Goal: Information Seeking & Learning: Find specific fact

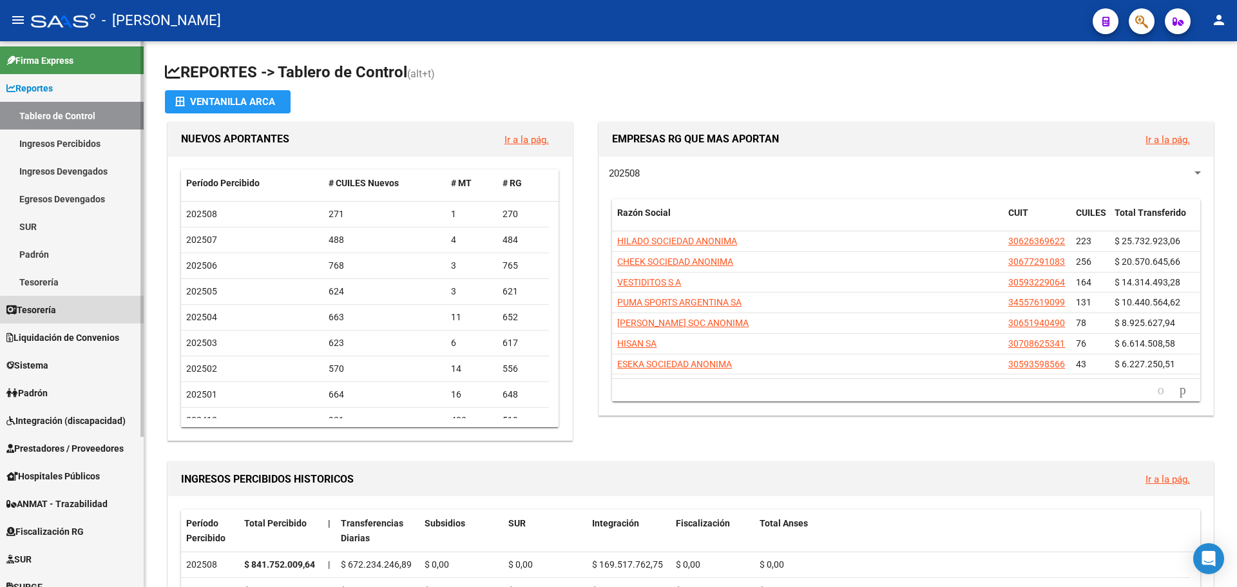
click at [97, 309] on link "Tesorería" at bounding box center [72, 310] width 144 height 28
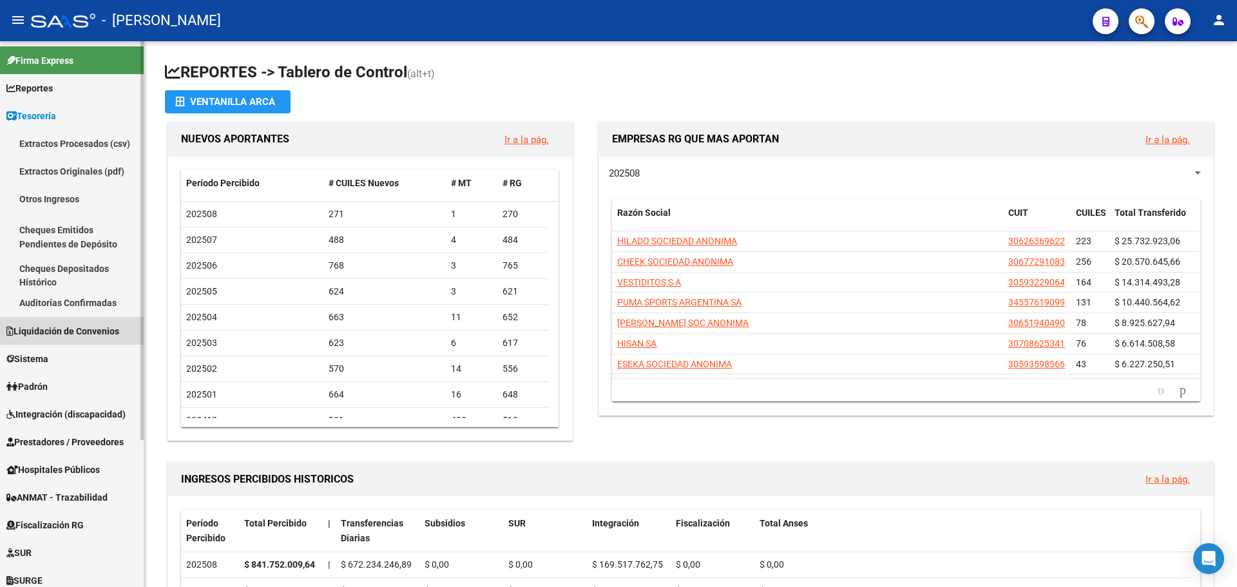
click at [111, 332] on span "Liquidación de Convenios" at bounding box center [62, 331] width 113 height 14
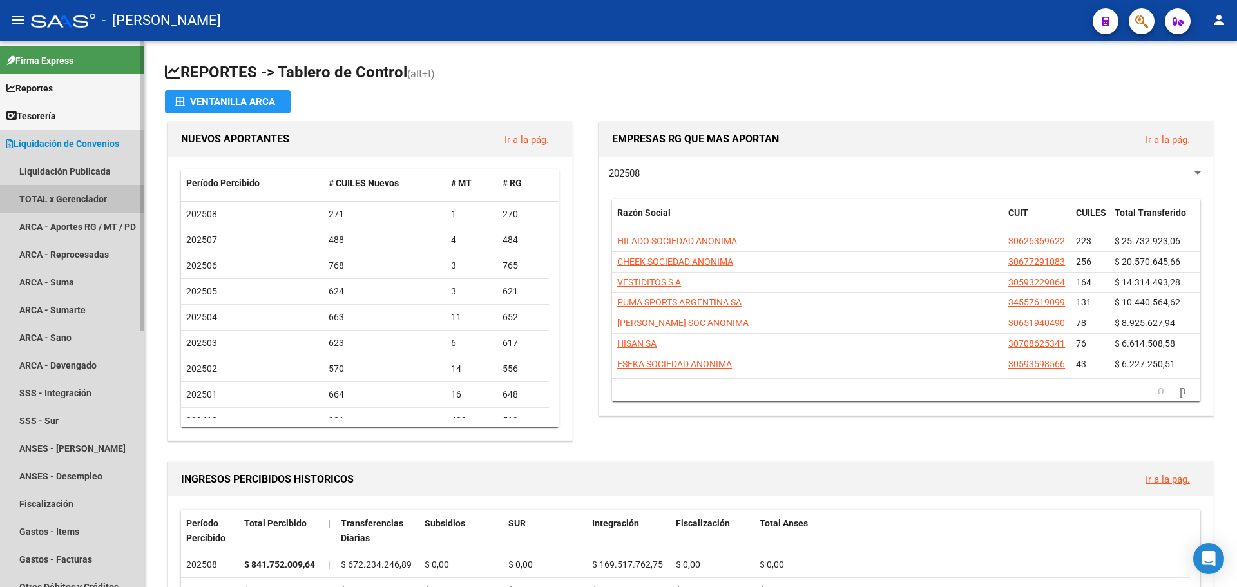
click at [92, 191] on link "TOTAL x Gerenciador" at bounding box center [72, 199] width 144 height 28
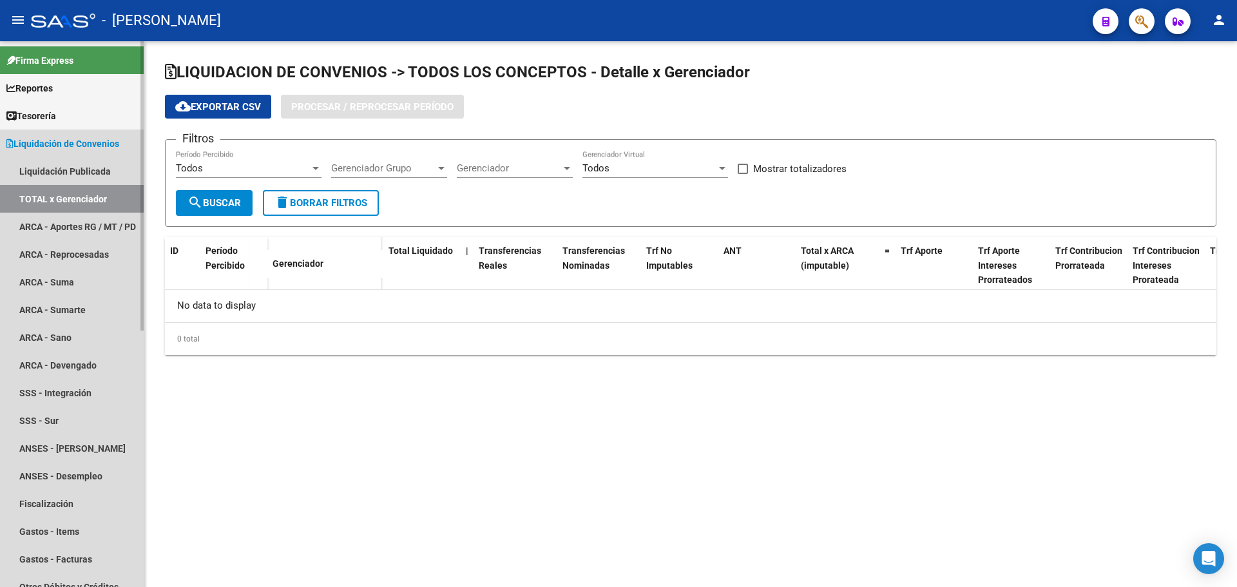
click at [92, 191] on link "TOTAL x Gerenciador" at bounding box center [72, 199] width 144 height 28
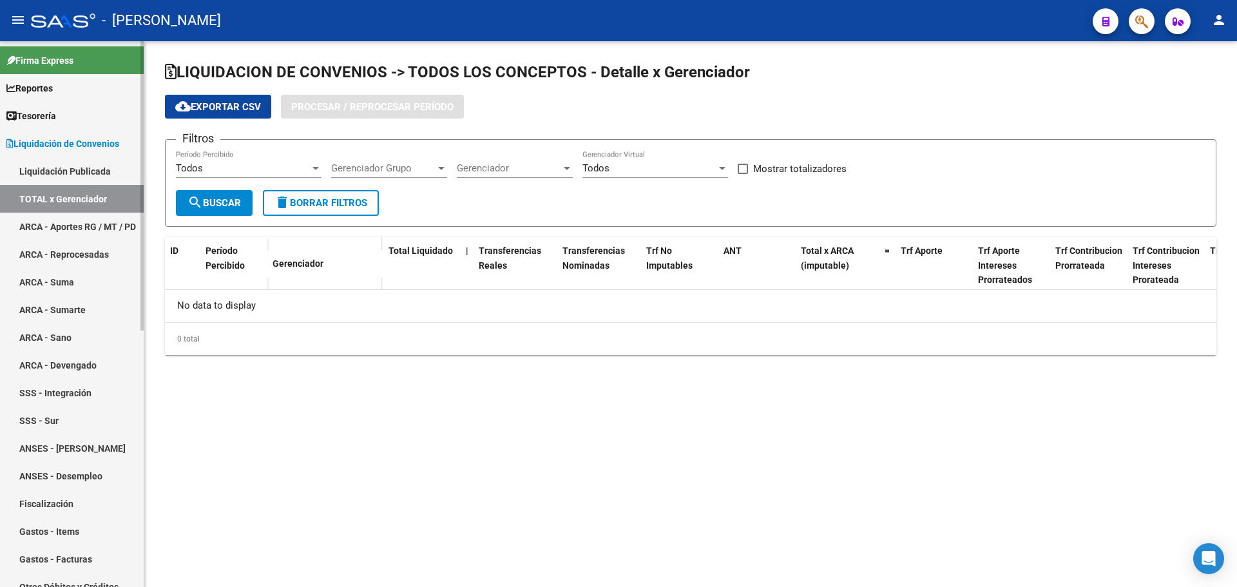
checkbox input "true"
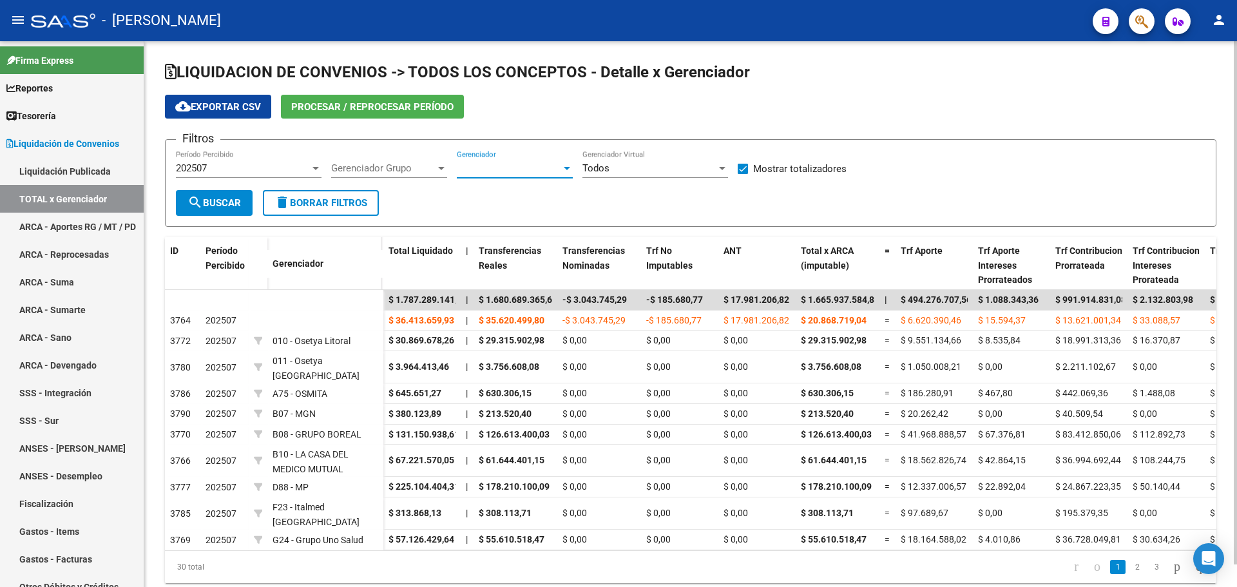
click at [568, 164] on div at bounding box center [567, 168] width 12 height 10
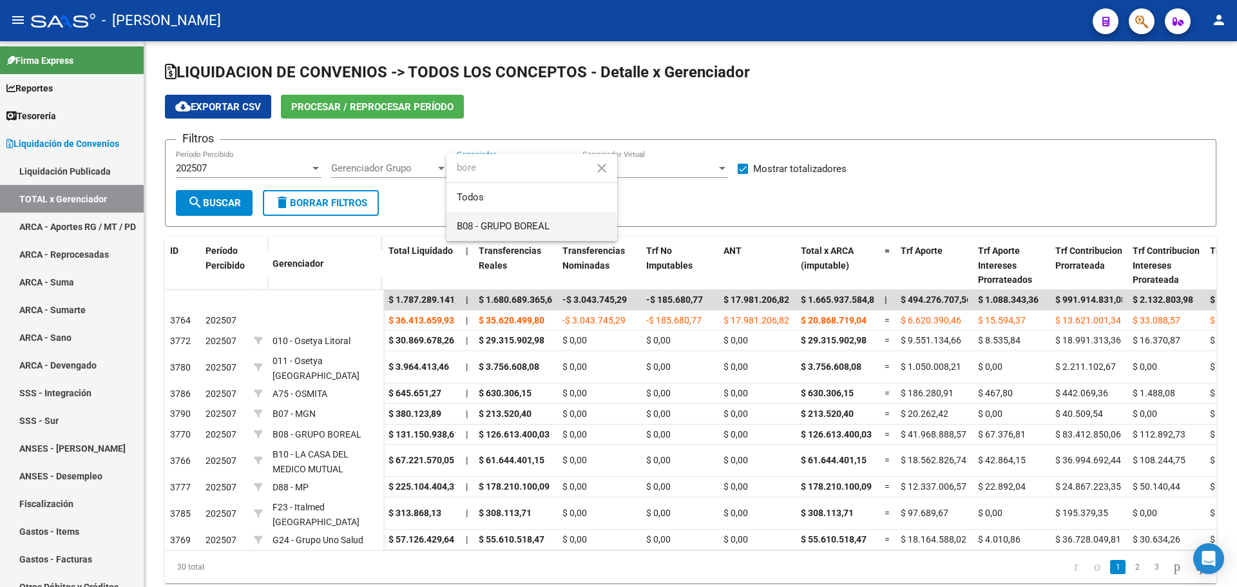
type input "bore"
click at [566, 229] on span "B08 - GRUPO BOREAL" at bounding box center [532, 226] width 150 height 29
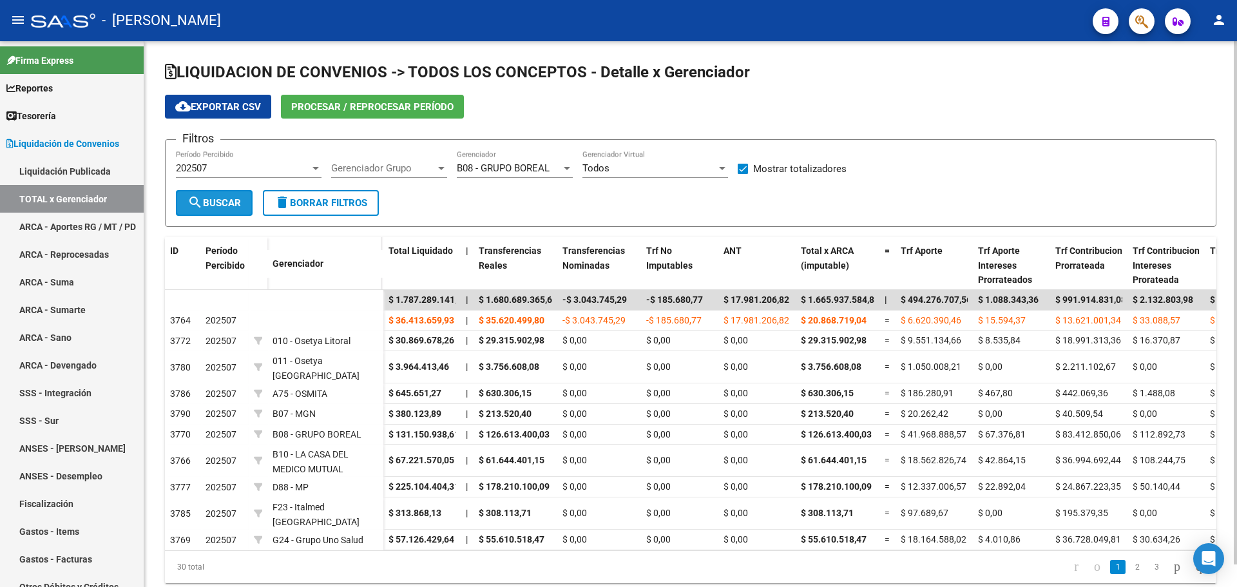
click at [218, 202] on span "search Buscar" at bounding box center [213, 203] width 53 height 12
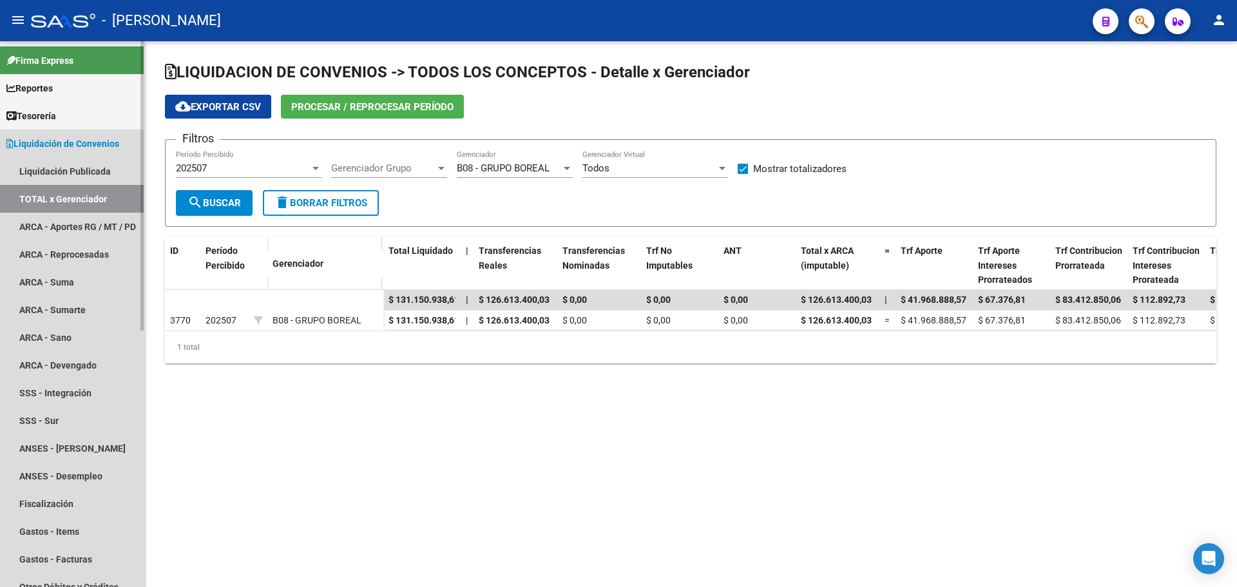
click at [35, 148] on span "Liquidación de Convenios" at bounding box center [62, 144] width 113 height 14
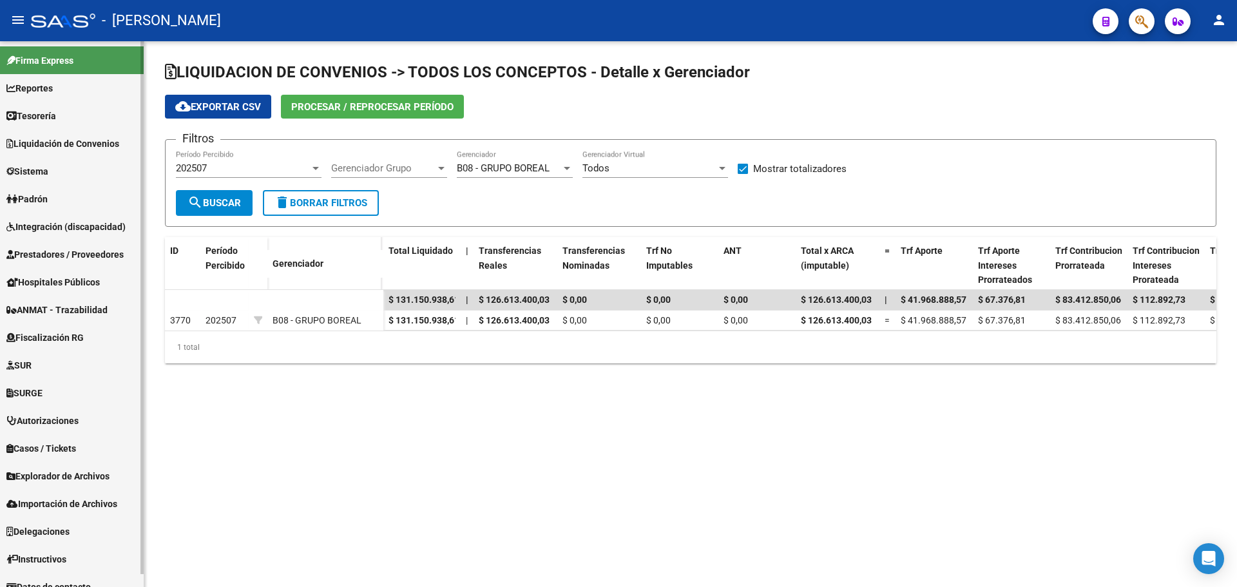
click at [90, 206] on link "Padrón" at bounding box center [72, 199] width 144 height 28
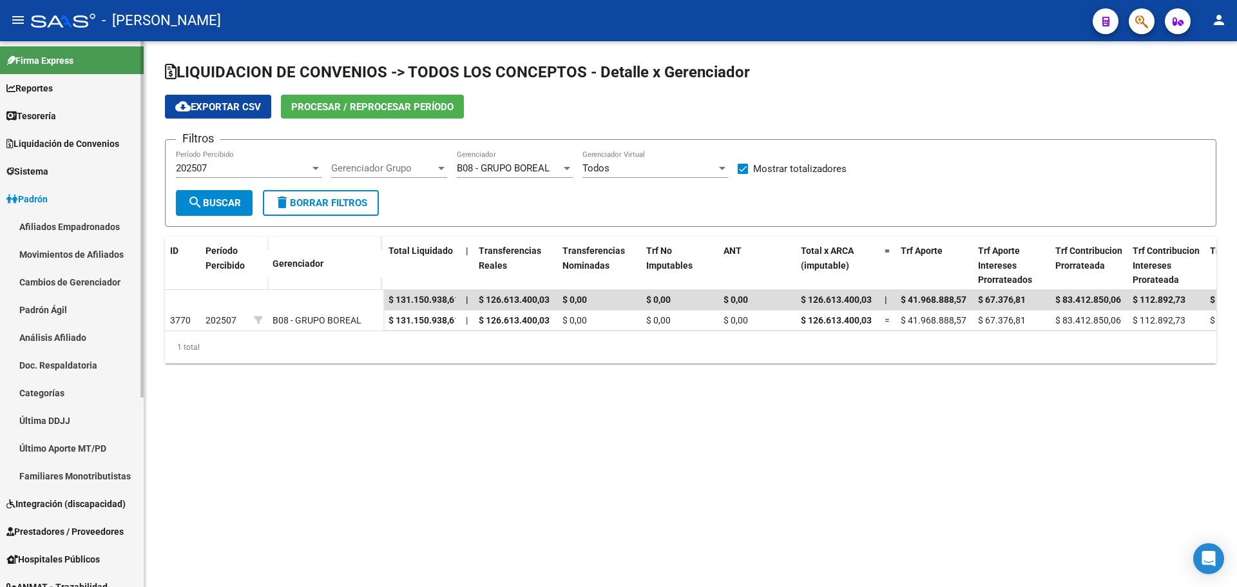
click at [110, 229] on link "Afiliados Empadronados" at bounding box center [72, 227] width 144 height 28
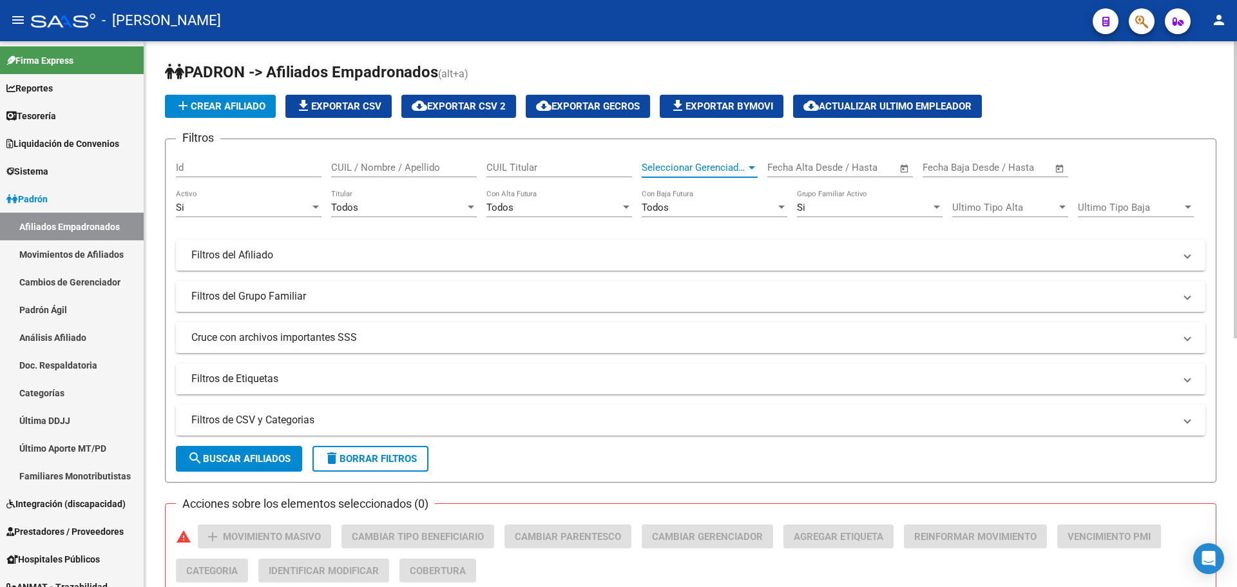
click at [754, 164] on div at bounding box center [752, 167] width 12 height 10
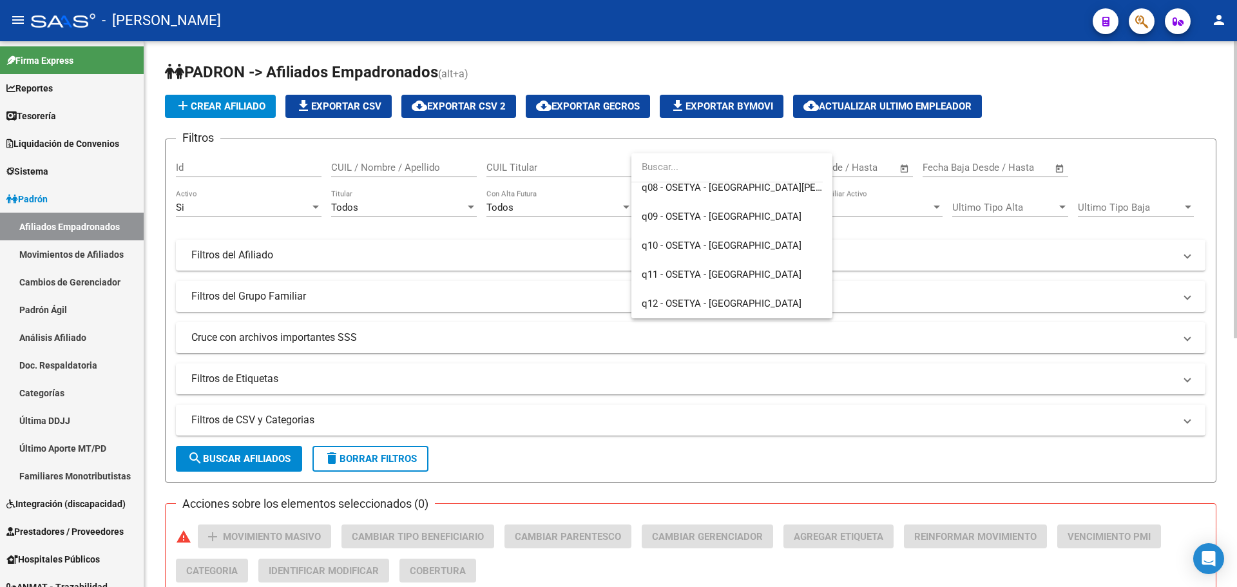
scroll to position [850, 0]
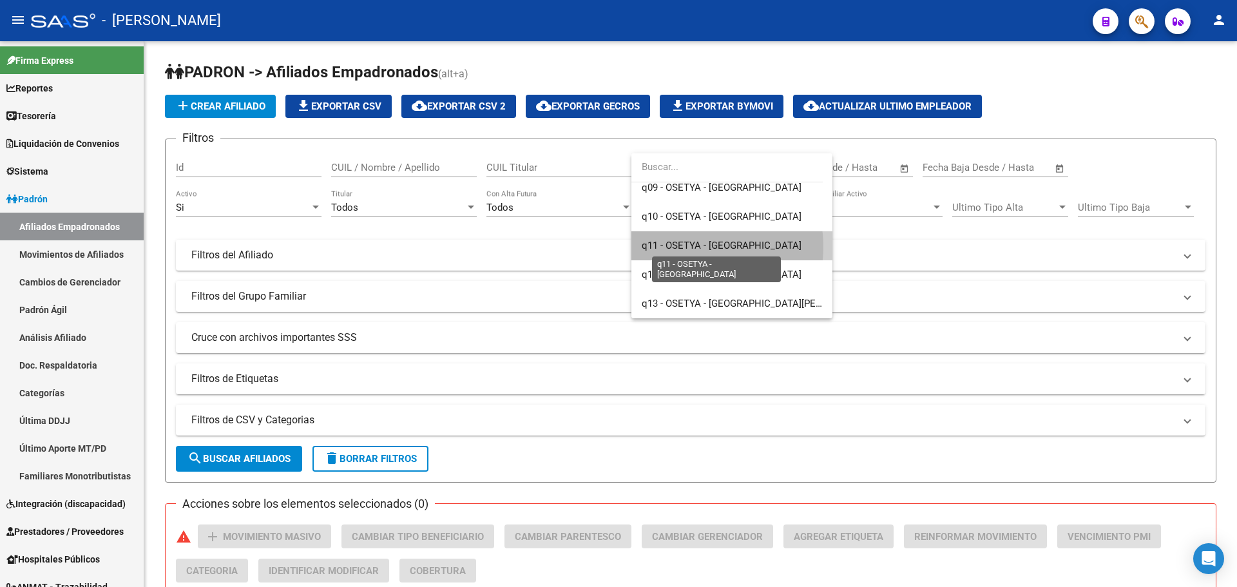
click at [691, 247] on span "q11 - OSETYA - [GEOGRAPHIC_DATA]" at bounding box center [721, 246] width 160 height 12
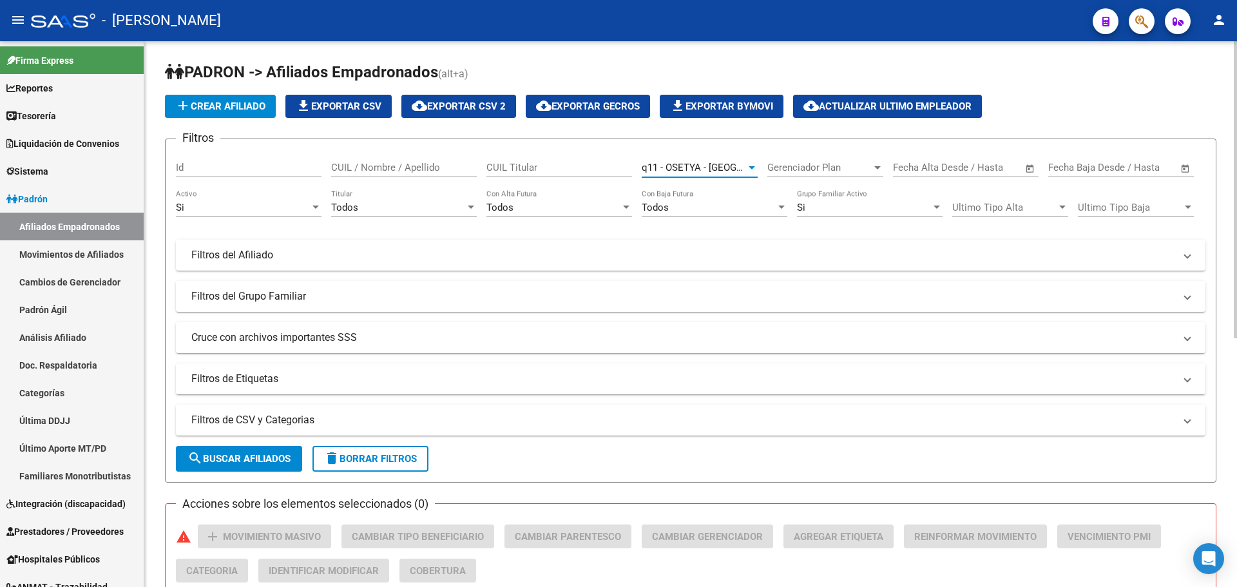
click at [245, 453] on span "search Buscar Afiliados" at bounding box center [238, 459] width 103 height 12
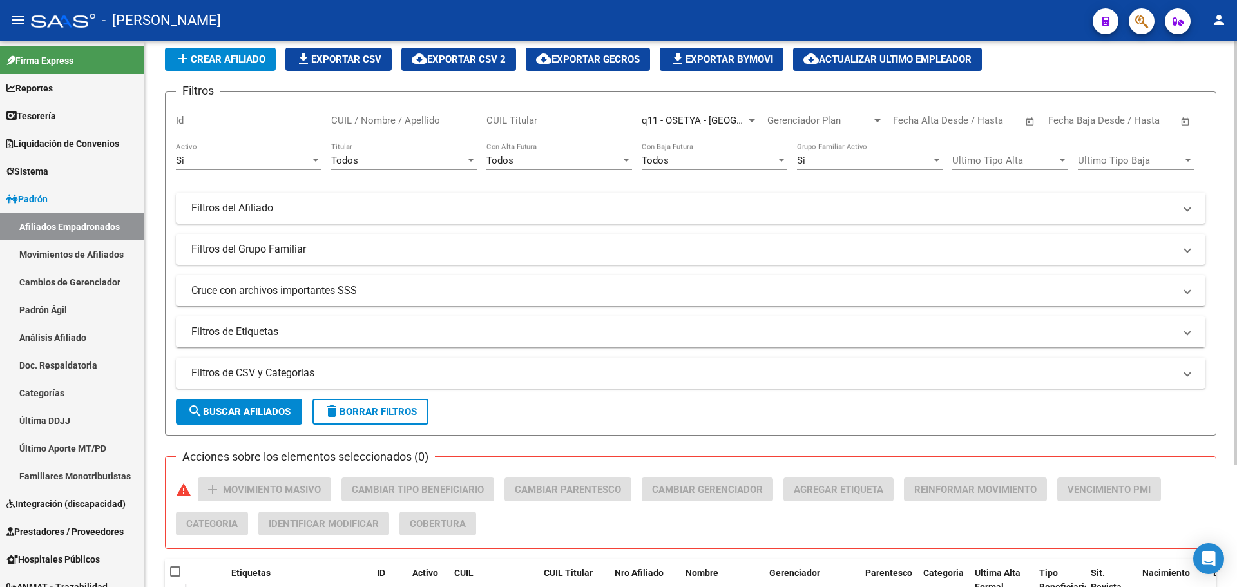
scroll to position [29, 0]
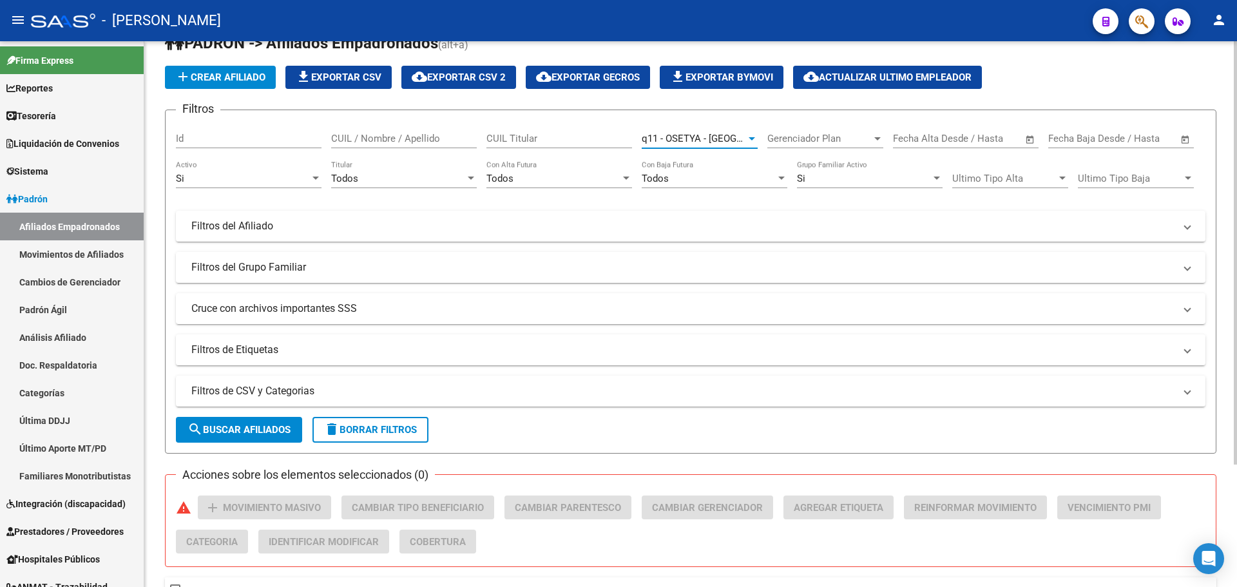
click at [746, 142] on div at bounding box center [752, 138] width 12 height 10
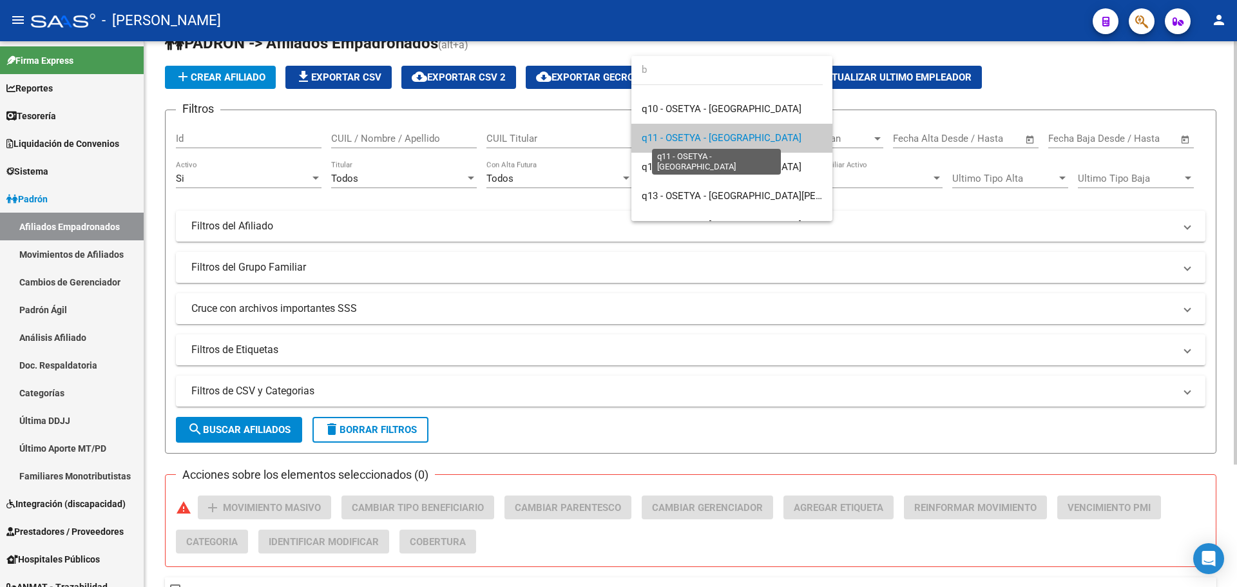
scroll to position [0, 0]
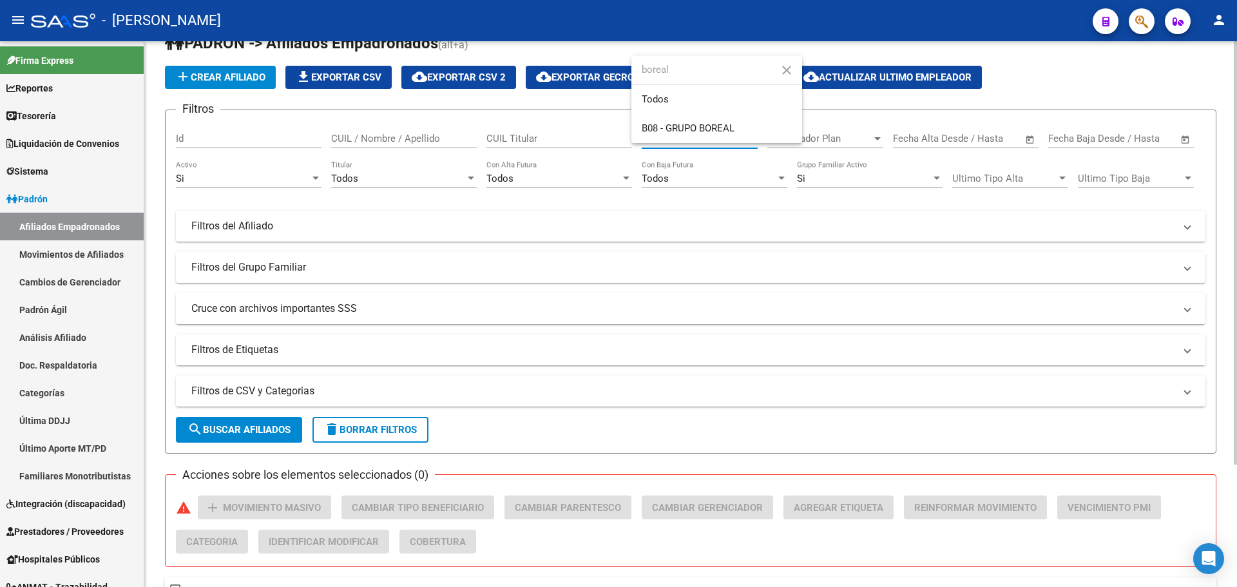
type input "boreal"
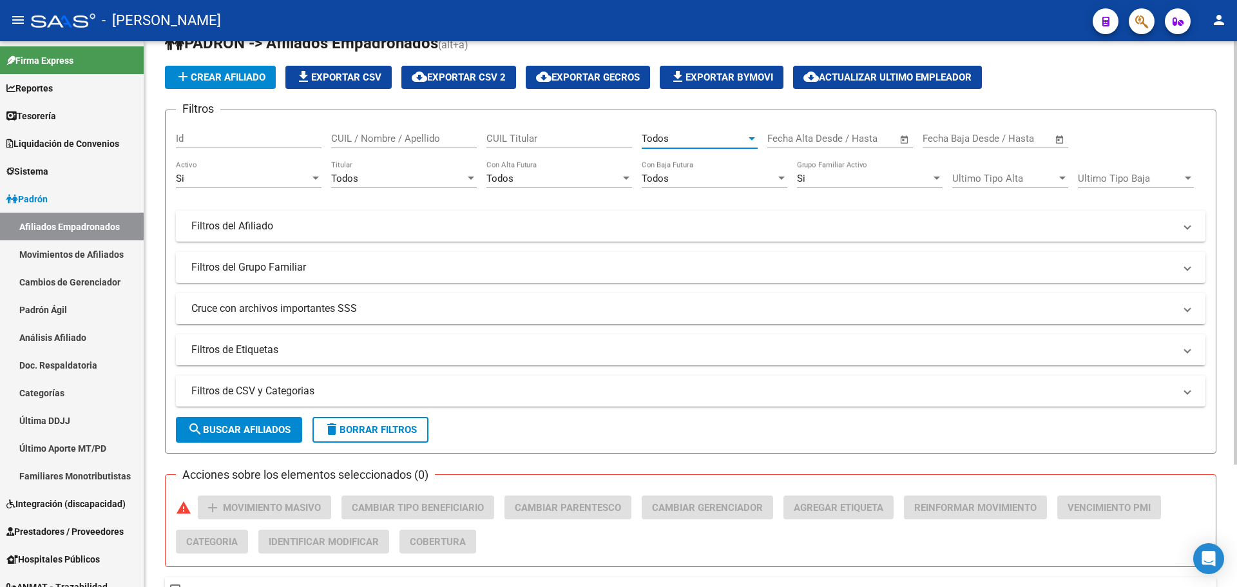
click at [737, 138] on div "Todos" at bounding box center [693, 139] width 104 height 12
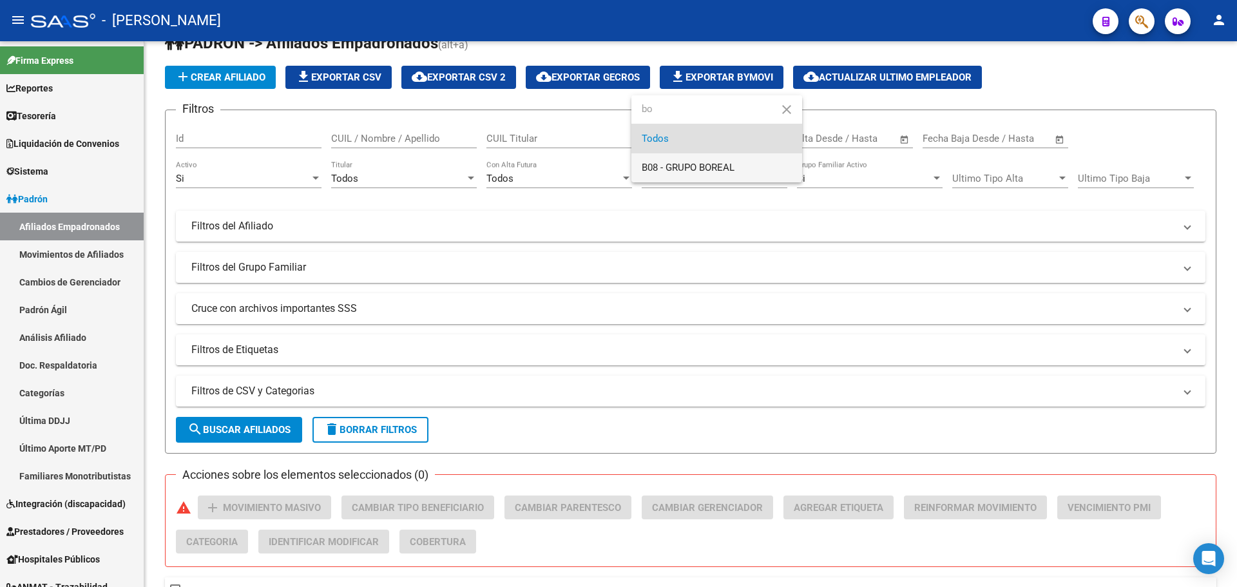
type input "bo"
click at [730, 158] on span "B08 - GRUPO BOREAL" at bounding box center [716, 167] width 150 height 29
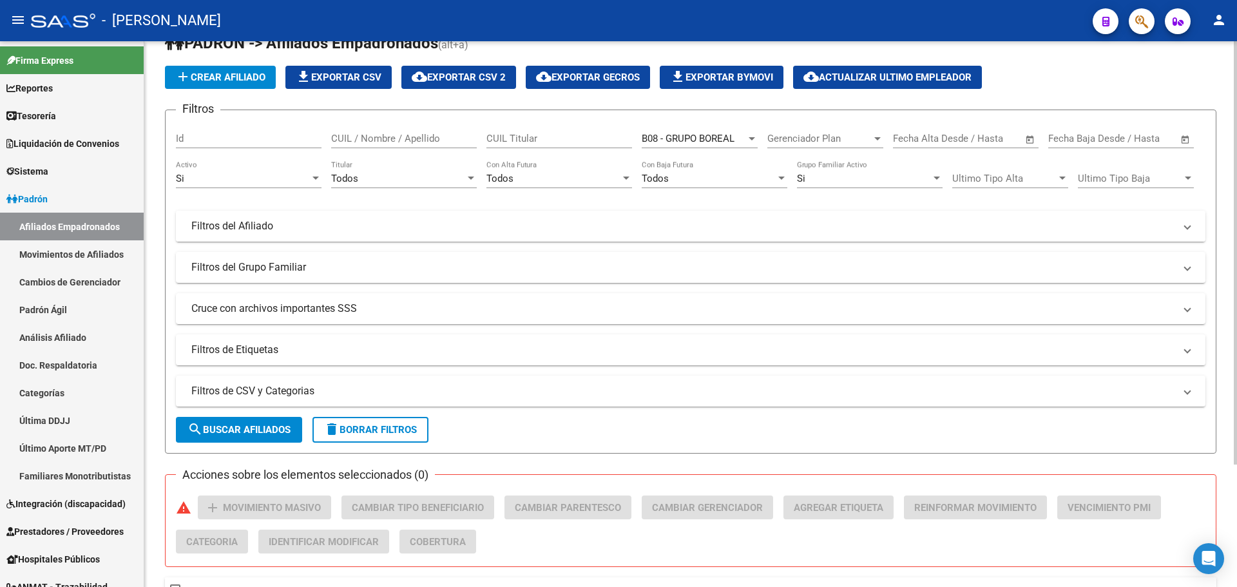
click at [1171, 224] on mat-panel-title "Filtros del Afiliado" at bounding box center [682, 226] width 983 height 14
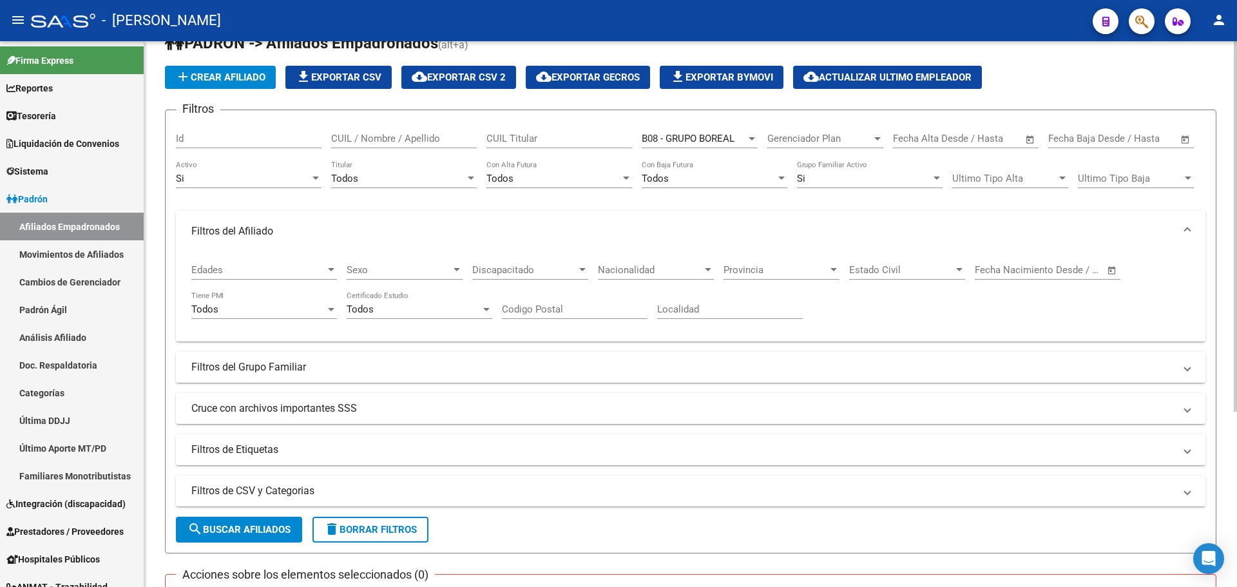
click at [825, 269] on span "Provincia" at bounding box center [775, 270] width 104 height 12
type input "[PERSON_NAME]"
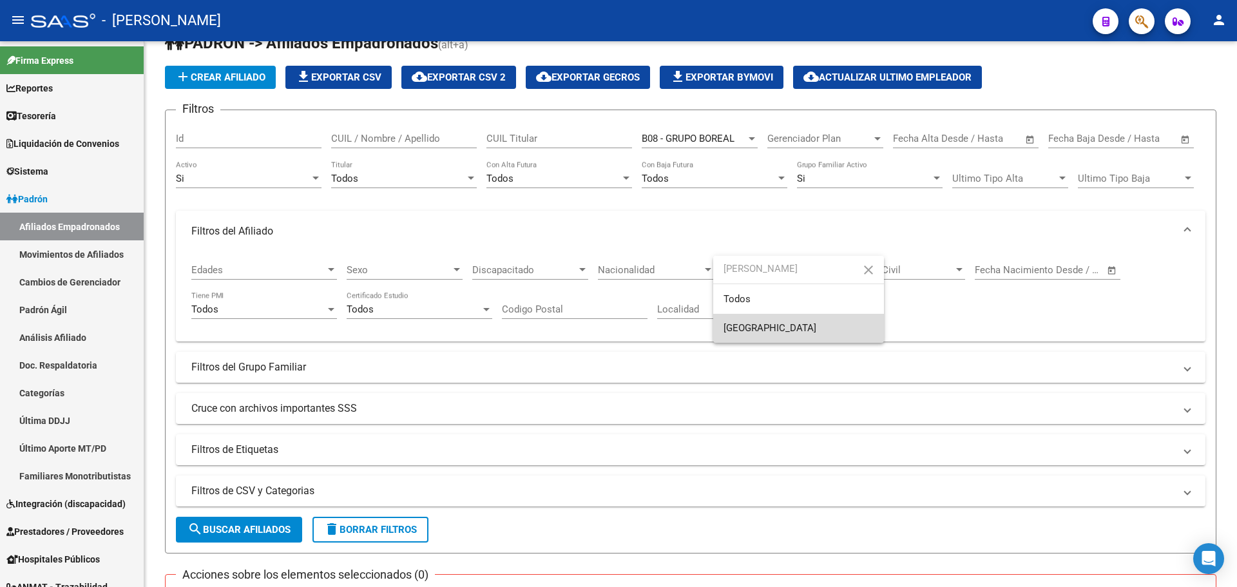
click at [817, 328] on span "[GEOGRAPHIC_DATA]" at bounding box center [798, 328] width 150 height 29
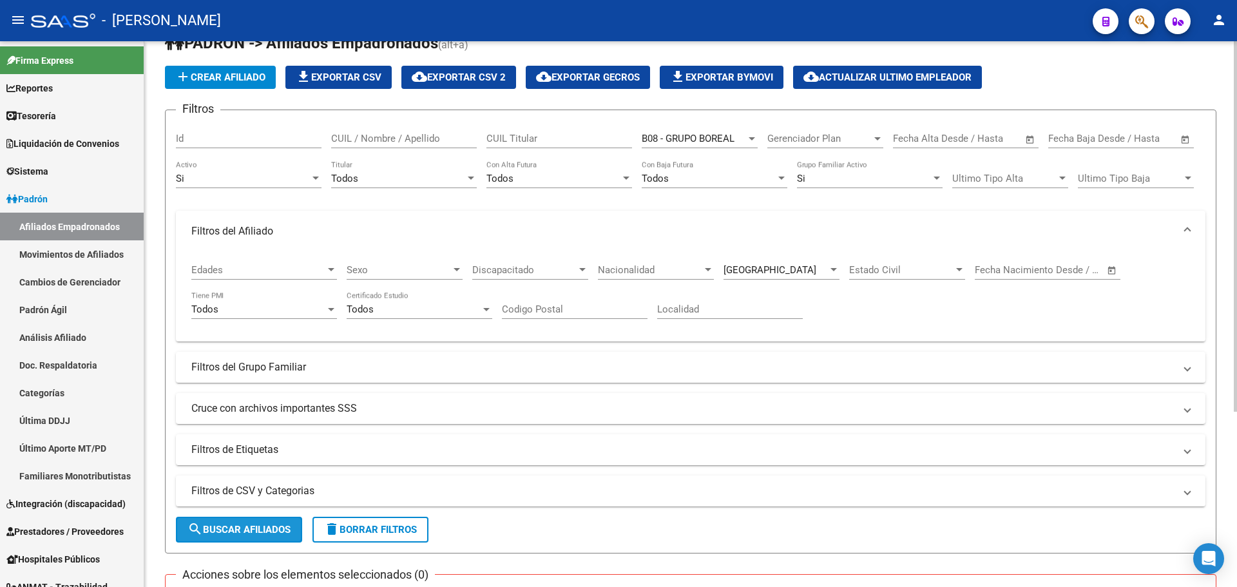
click at [229, 531] on span "search Buscar Afiliados" at bounding box center [238, 530] width 103 height 12
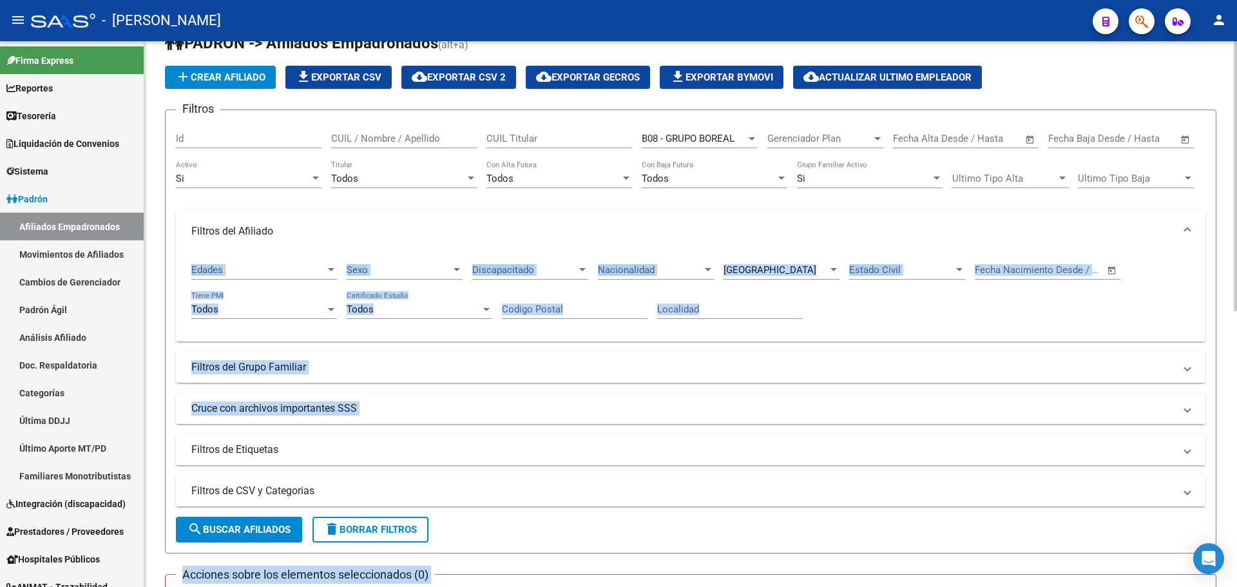
drag, startPoint x: 1230, startPoint y: 247, endPoint x: 1236, endPoint y: 289, distance: 42.4
click at [1236, 289] on div "PADRON -> Afiliados Empadronados (alt+a) add Crear Afiliado file_download Expor…" at bounding box center [692, 558] width 1096 height 1093
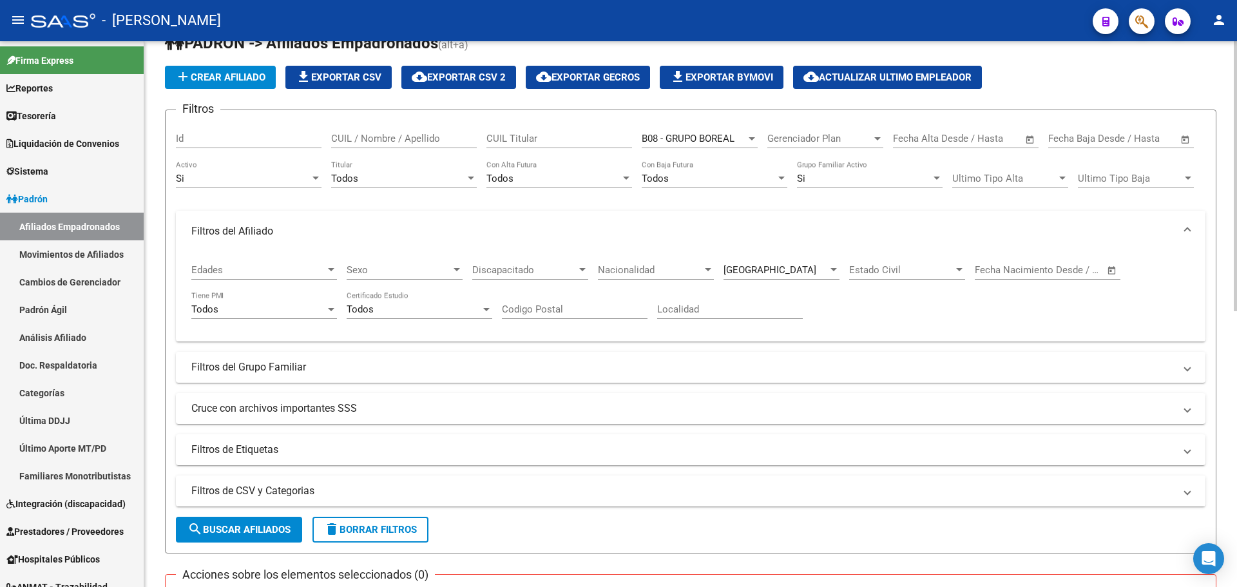
click at [1200, 87] on div "add Crear Afiliado file_download Exportar CSV cloud_download Exportar CSV 2 clo…" at bounding box center [690, 77] width 1051 height 23
click at [214, 528] on span "search Buscar Afiliados" at bounding box center [238, 530] width 103 height 12
drag, startPoint x: 1231, startPoint y: 196, endPoint x: 1225, endPoint y: 231, distance: 35.9
click at [1225, 231] on div "PADRON -> Afiliados Empadronados (alt+a) add Crear Afiliado file_download Expor…" at bounding box center [690, 558] width 1092 height 1093
click at [1234, 290] on div at bounding box center [1234, 191] width 3 height 270
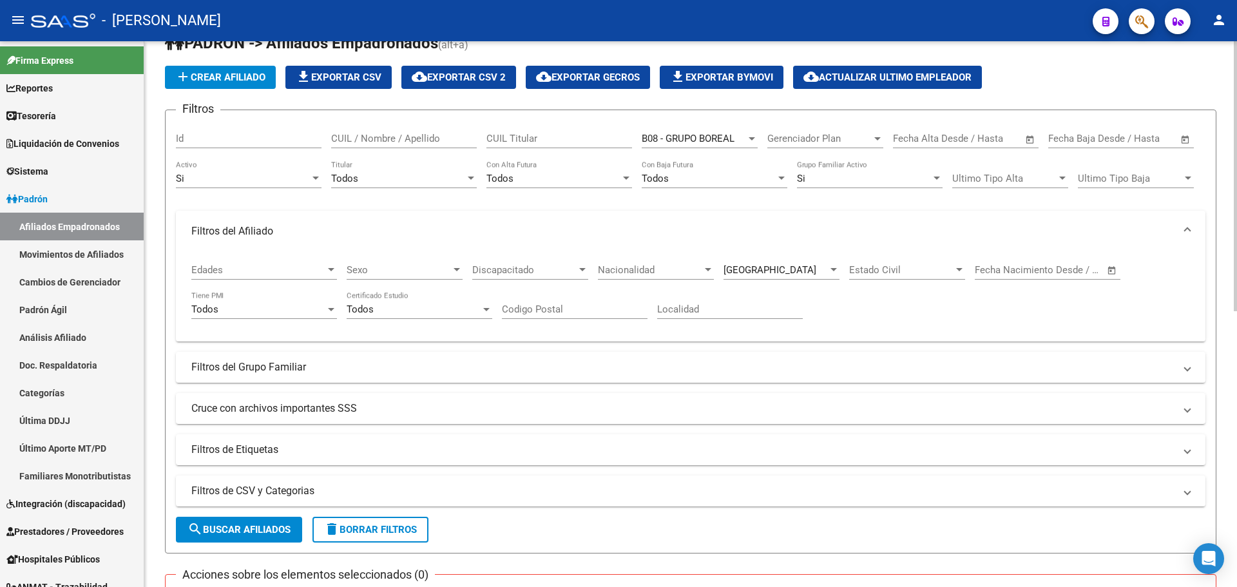
click at [1234, 290] on div at bounding box center [1234, 191] width 3 height 270
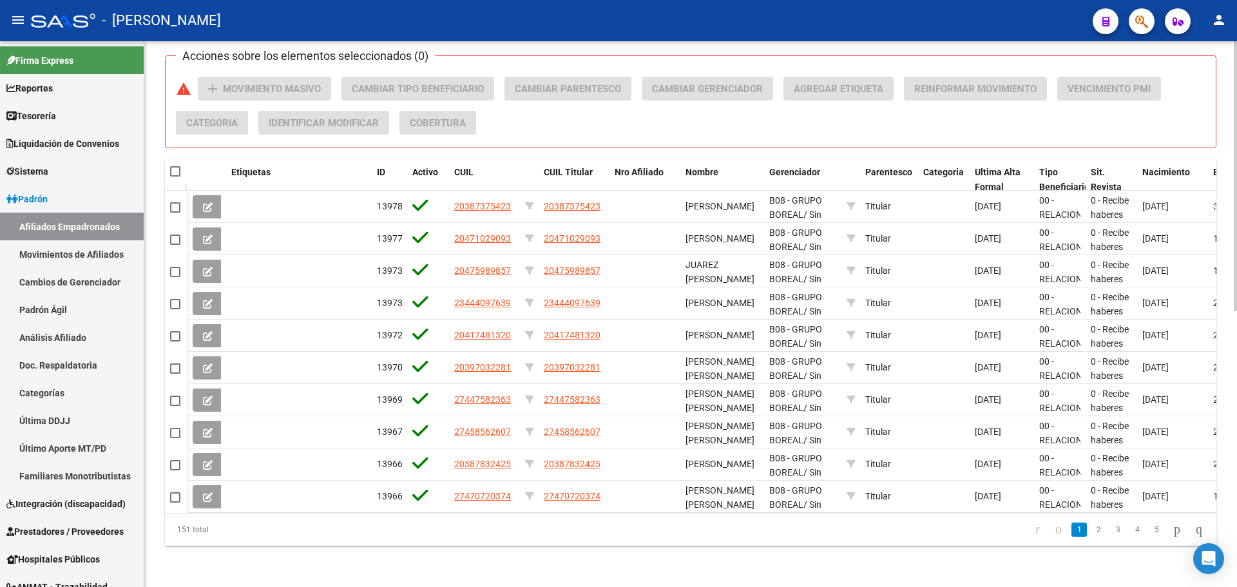
scroll to position [12, 0]
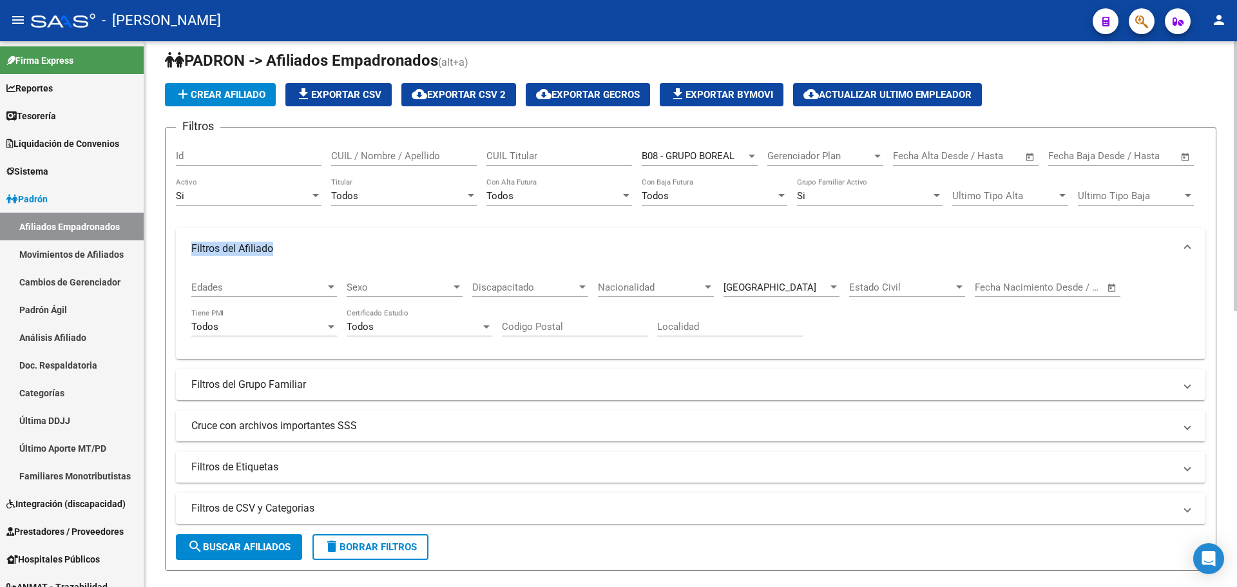
click at [1234, 290] on div at bounding box center [1234, 314] width 3 height 546
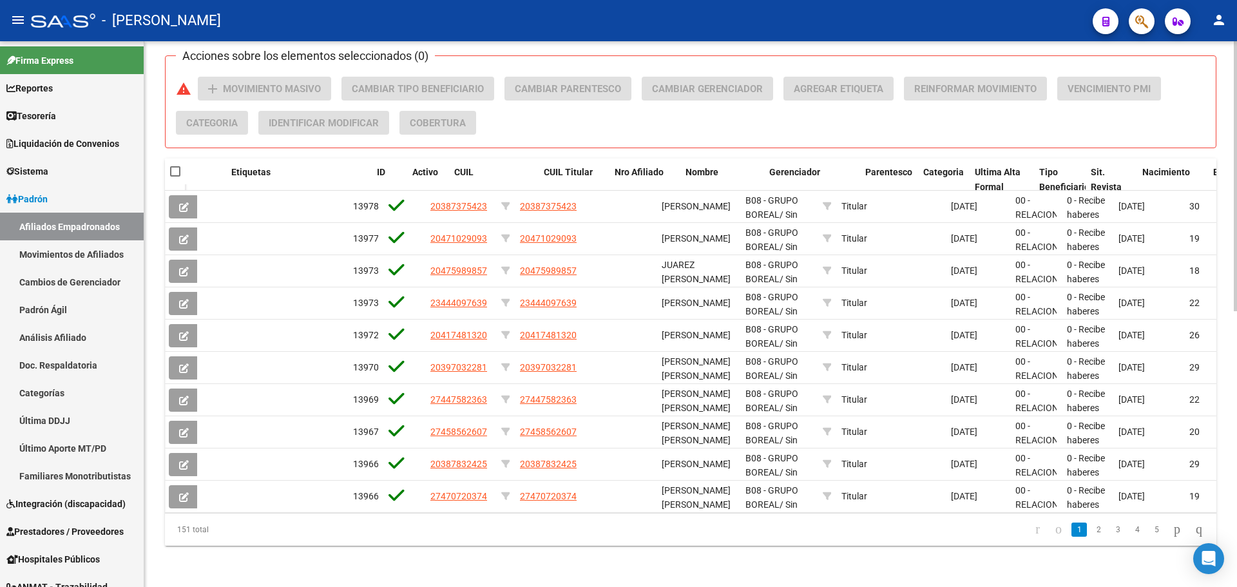
scroll to position [0, 0]
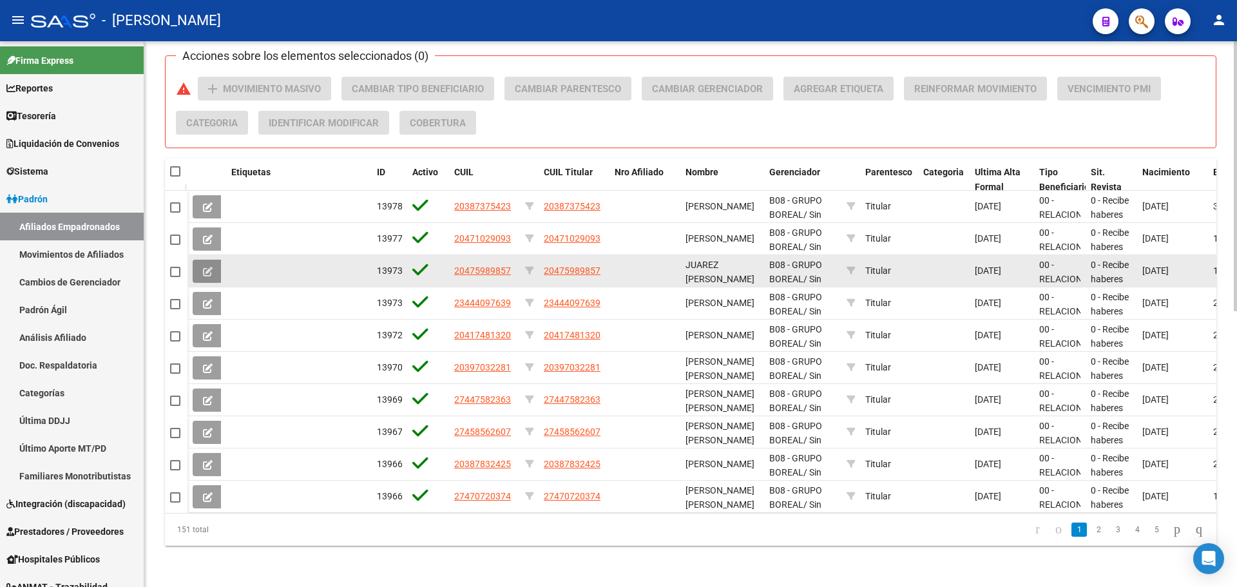
click at [209, 265] on span at bounding box center [208, 271] width 10 height 12
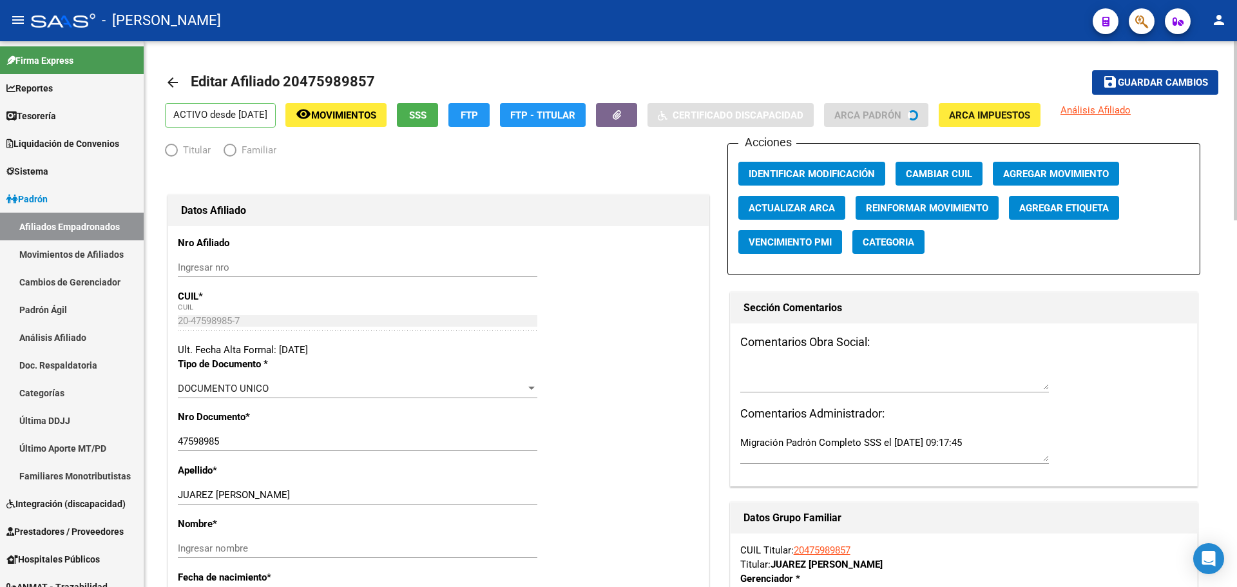
radio input "true"
type input "30-71881071-6"
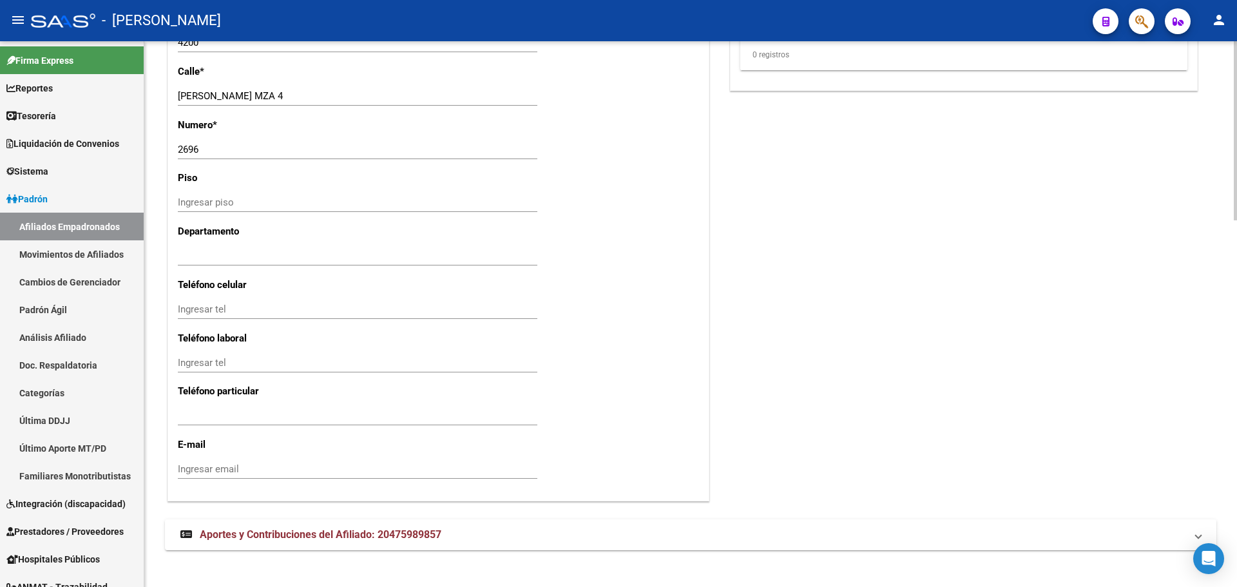
scroll to position [1117, 0]
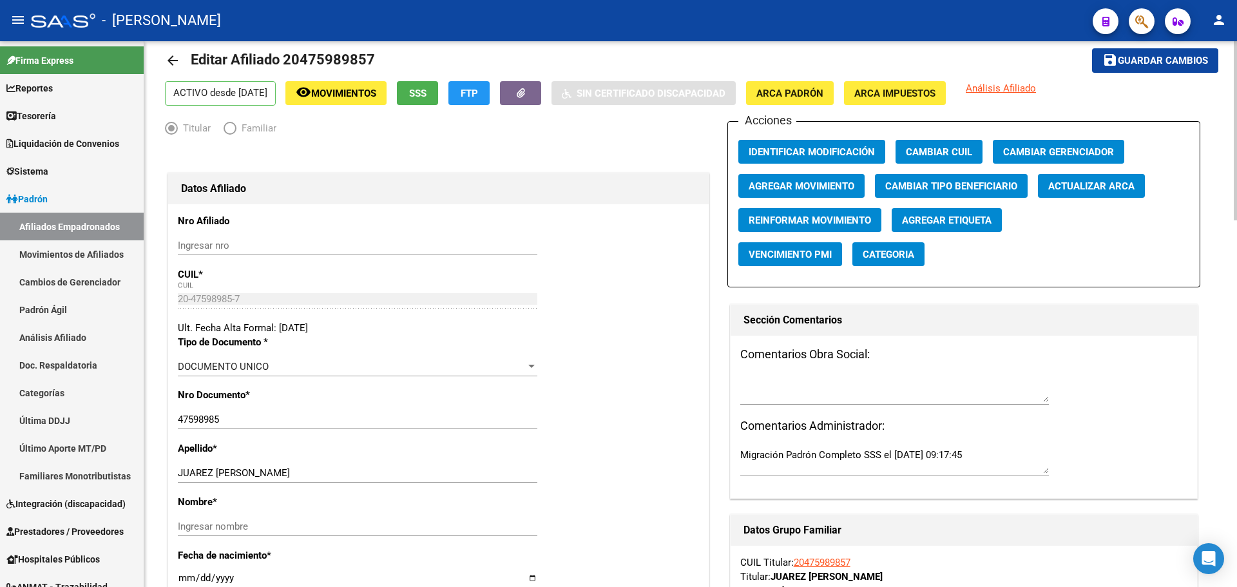
scroll to position [0, 0]
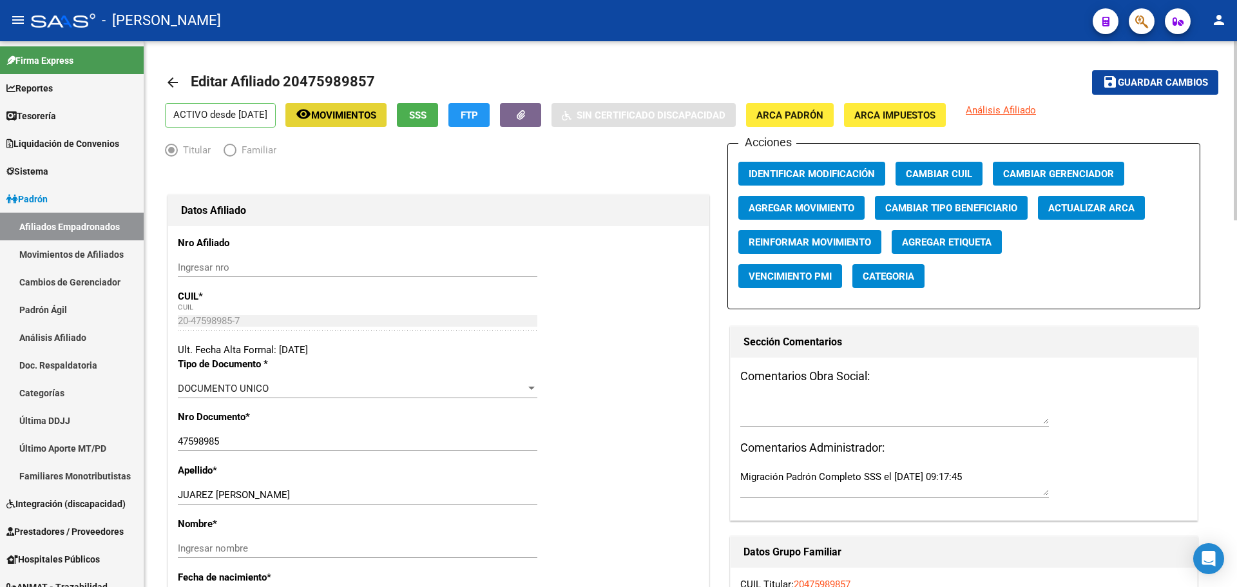
click at [376, 111] on span "Movimientos" at bounding box center [343, 115] width 65 height 12
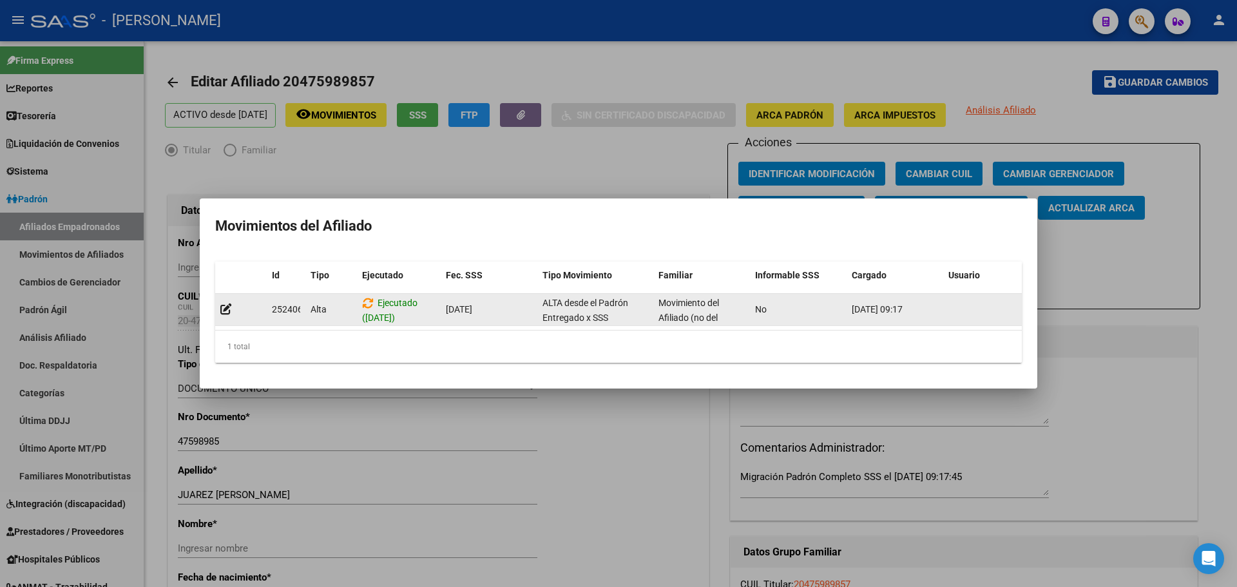
click at [535, 310] on datatable-body-cell "[DATE]" at bounding box center [489, 310] width 97 height 32
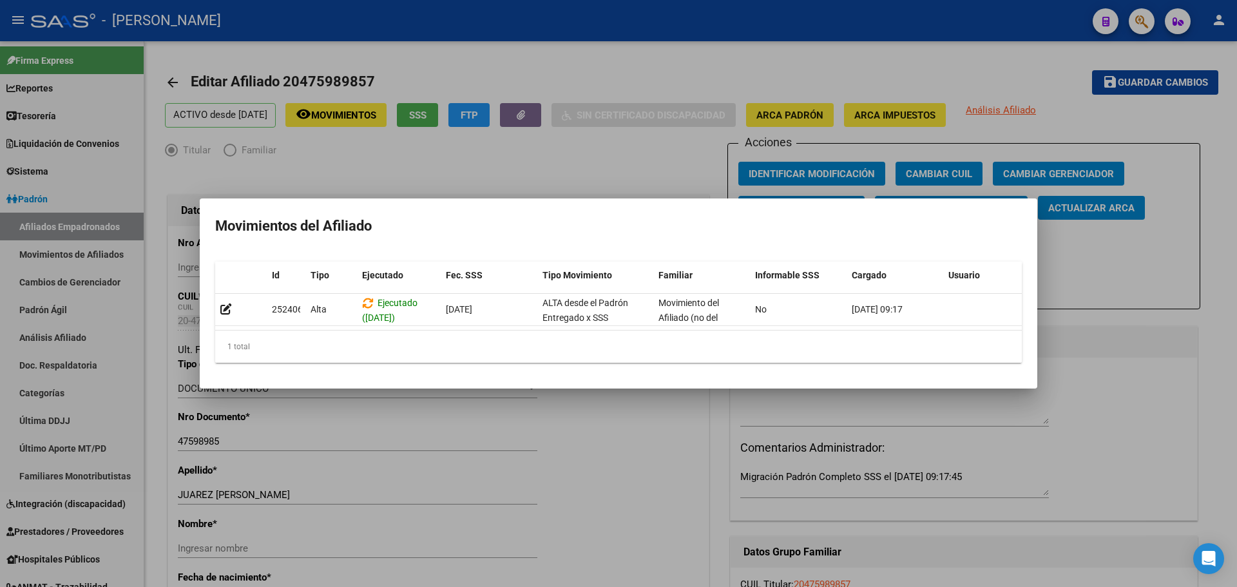
click at [377, 409] on div at bounding box center [618, 293] width 1237 height 587
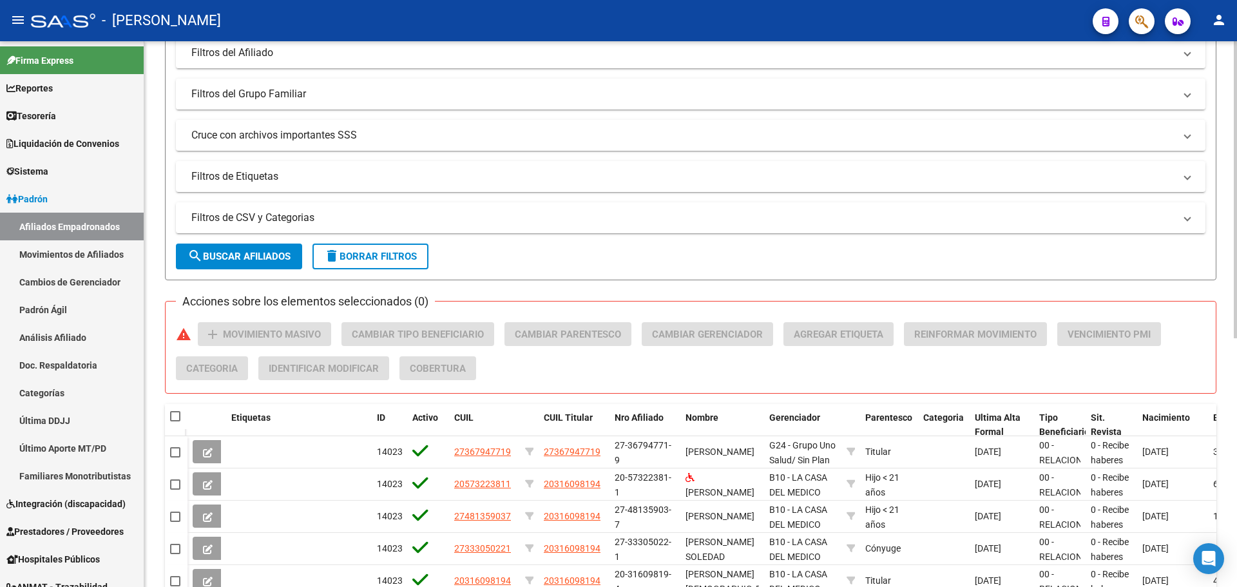
click at [1236, 327] on div at bounding box center [1234, 302] width 3 height 297
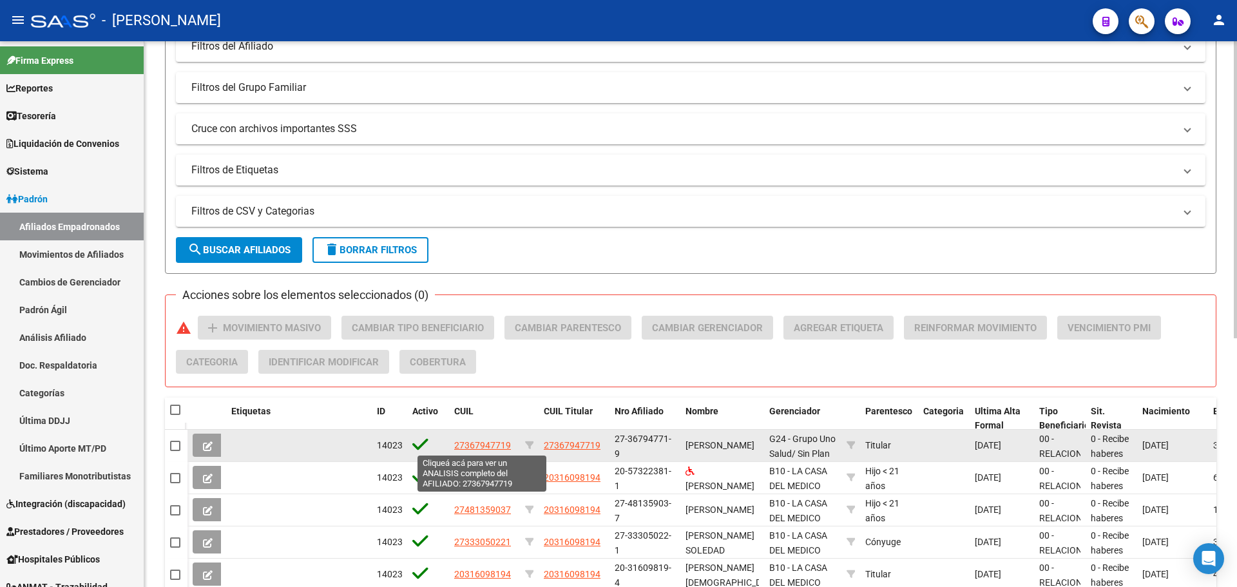
click at [490, 441] on span "27367947719" at bounding box center [482, 445] width 57 height 10
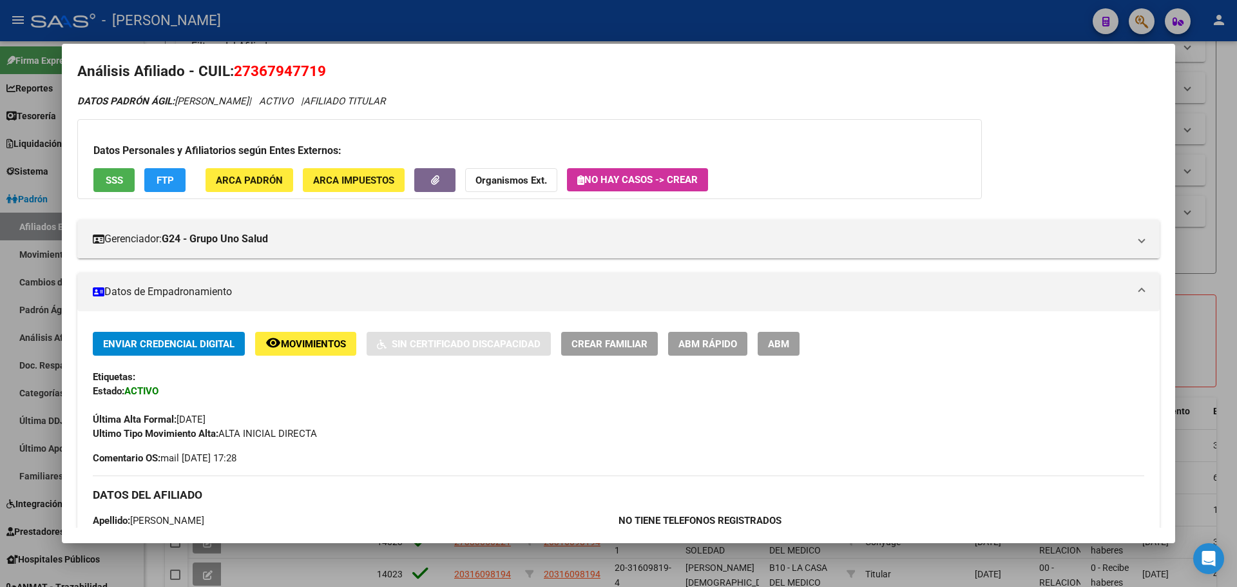
scroll to position [0, 0]
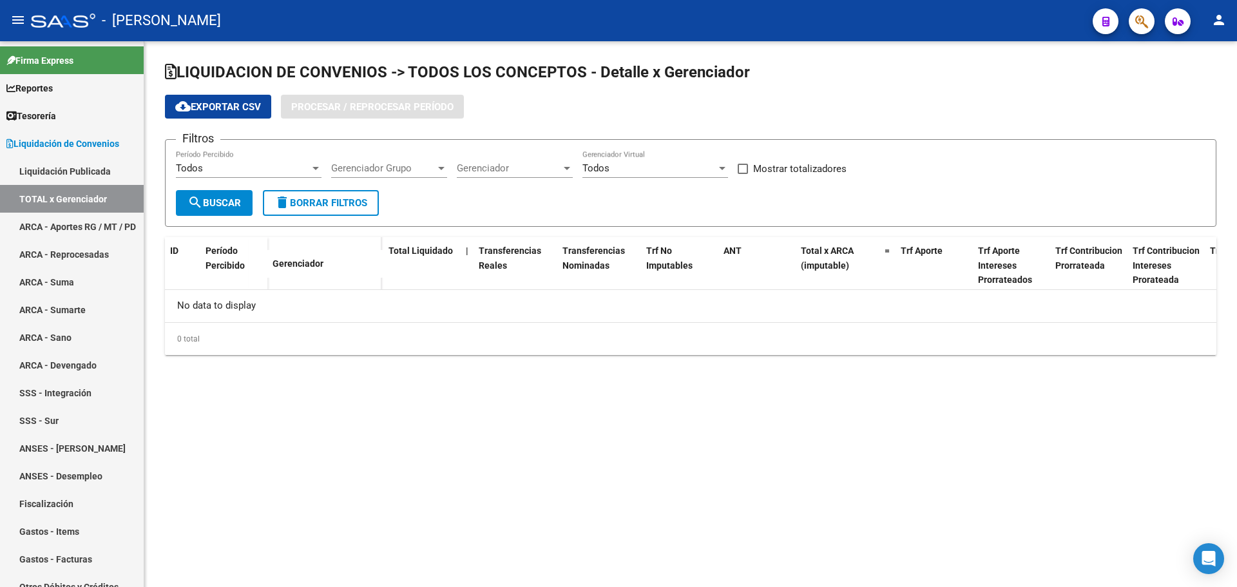
checkbox input "true"
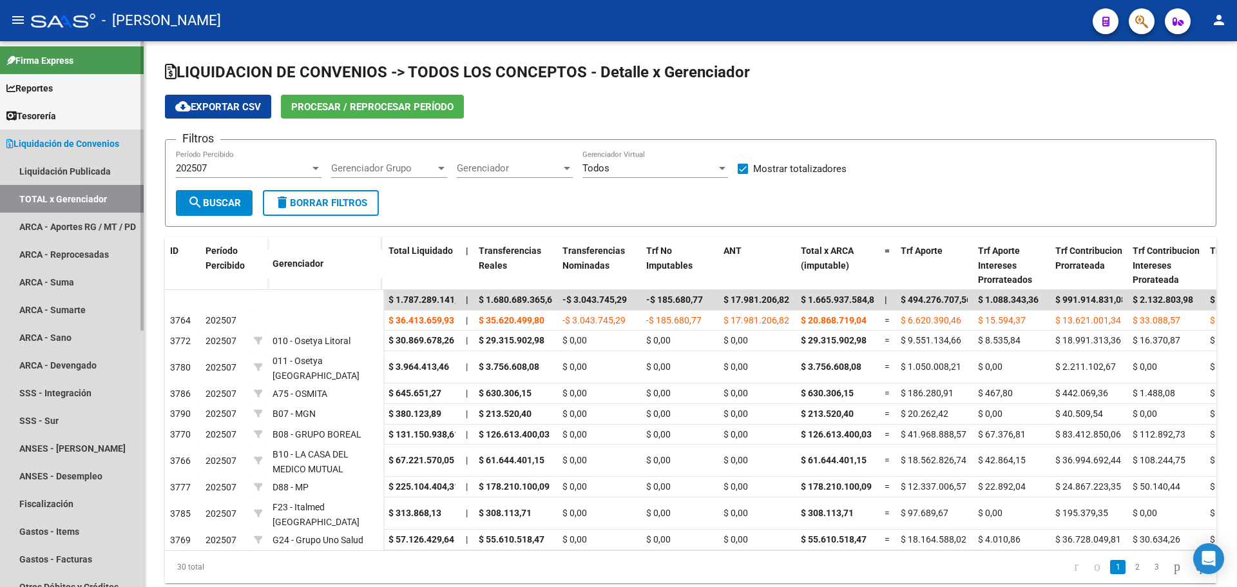
click at [120, 195] on link "TOTAL x Gerenciador" at bounding box center [72, 199] width 144 height 28
click at [117, 199] on link "TOTAL x Gerenciador" at bounding box center [72, 199] width 144 height 28
click at [128, 146] on link "Liquidación de Convenios" at bounding box center [72, 143] width 144 height 28
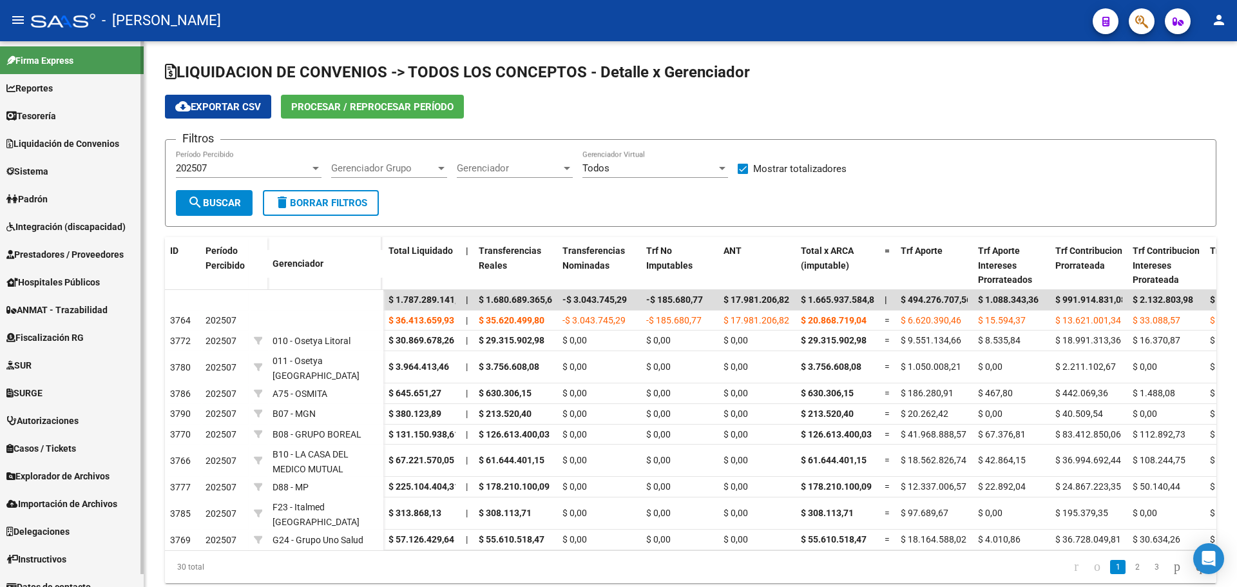
click at [128, 146] on link "Liquidación de Convenios" at bounding box center [72, 143] width 144 height 28
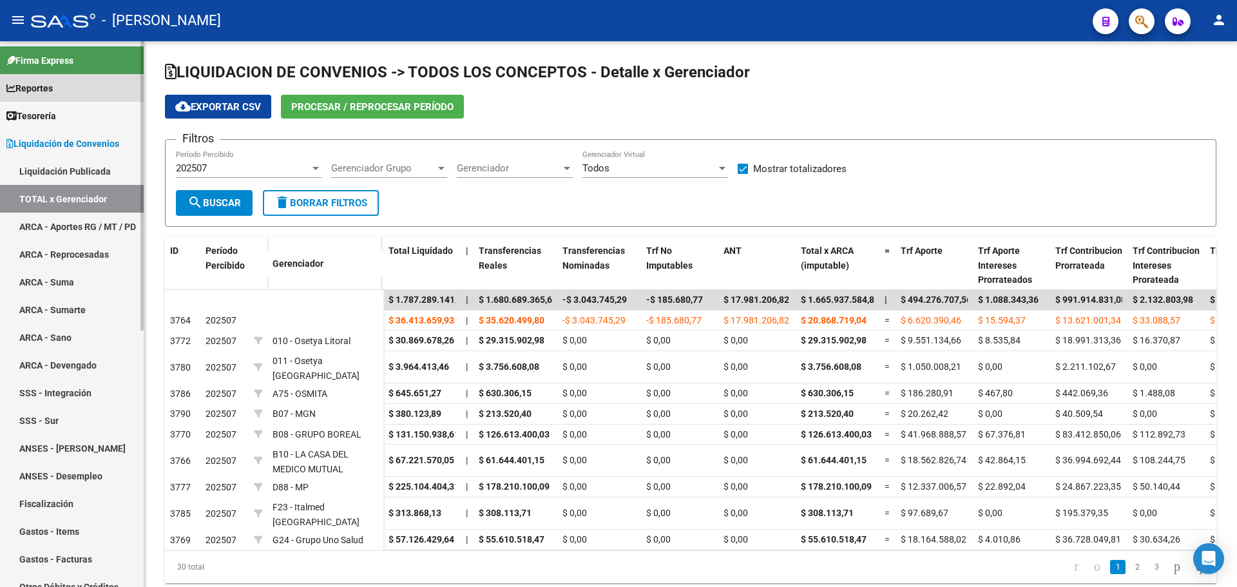
click at [71, 94] on link "Reportes" at bounding box center [72, 88] width 144 height 28
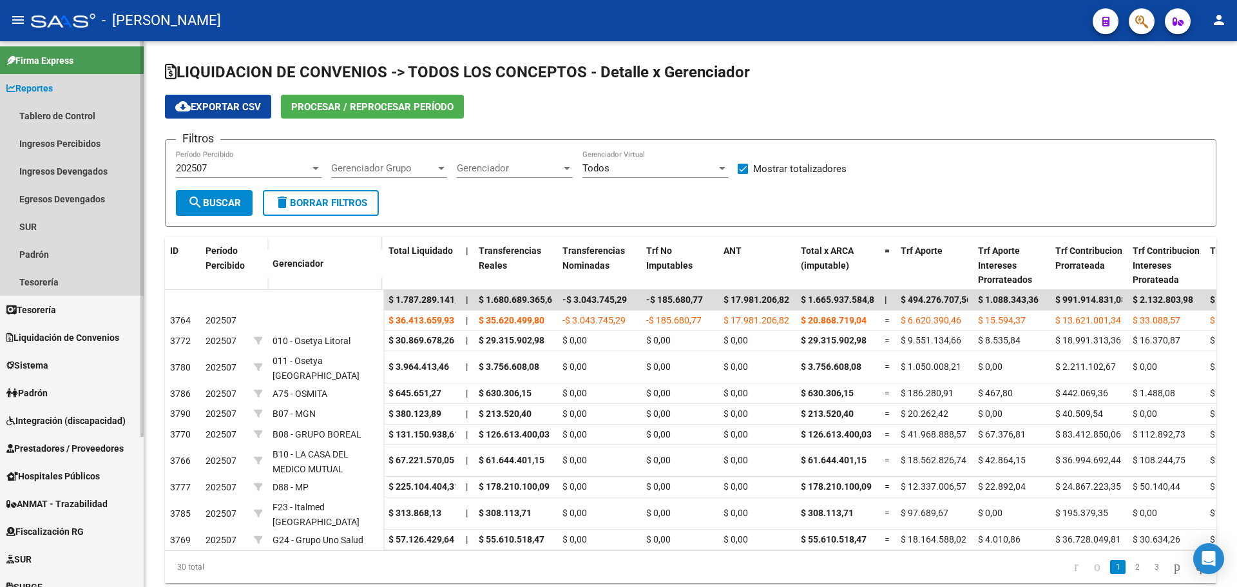
click at [76, 90] on link "Reportes" at bounding box center [72, 88] width 144 height 28
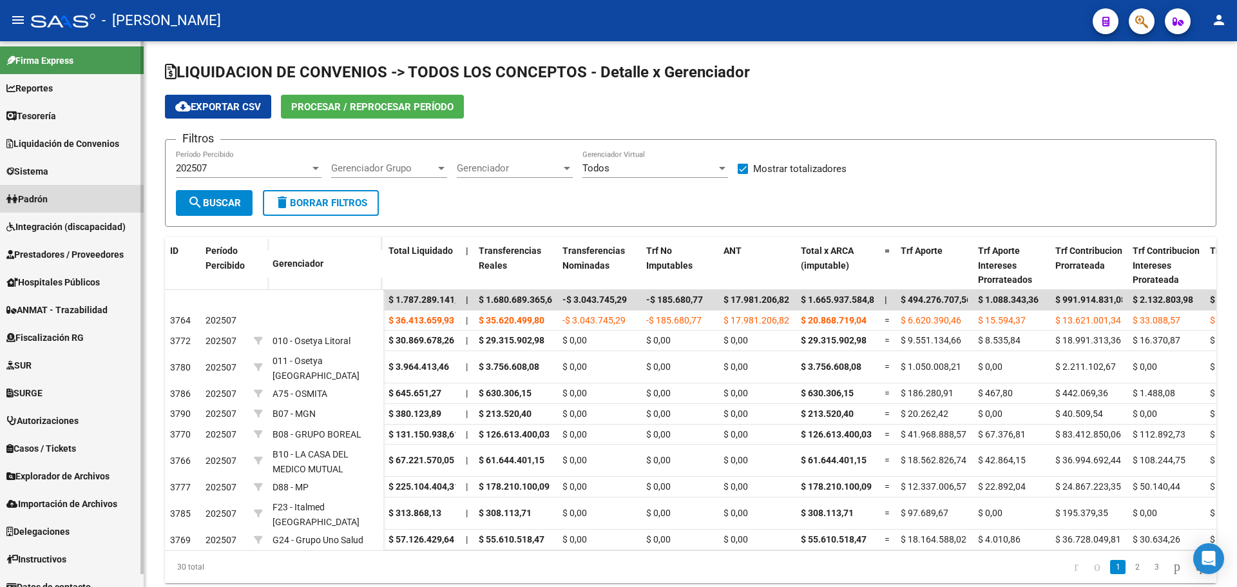
click at [70, 202] on link "Padrón" at bounding box center [72, 199] width 144 height 28
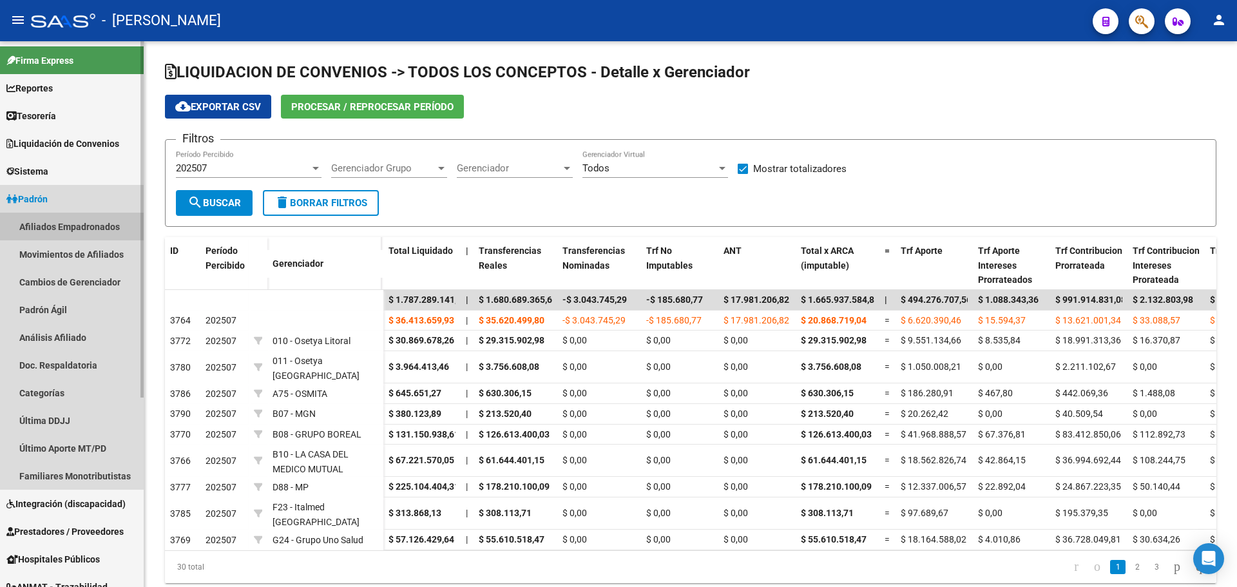
click at [97, 227] on link "Afiliados Empadronados" at bounding box center [72, 227] width 144 height 28
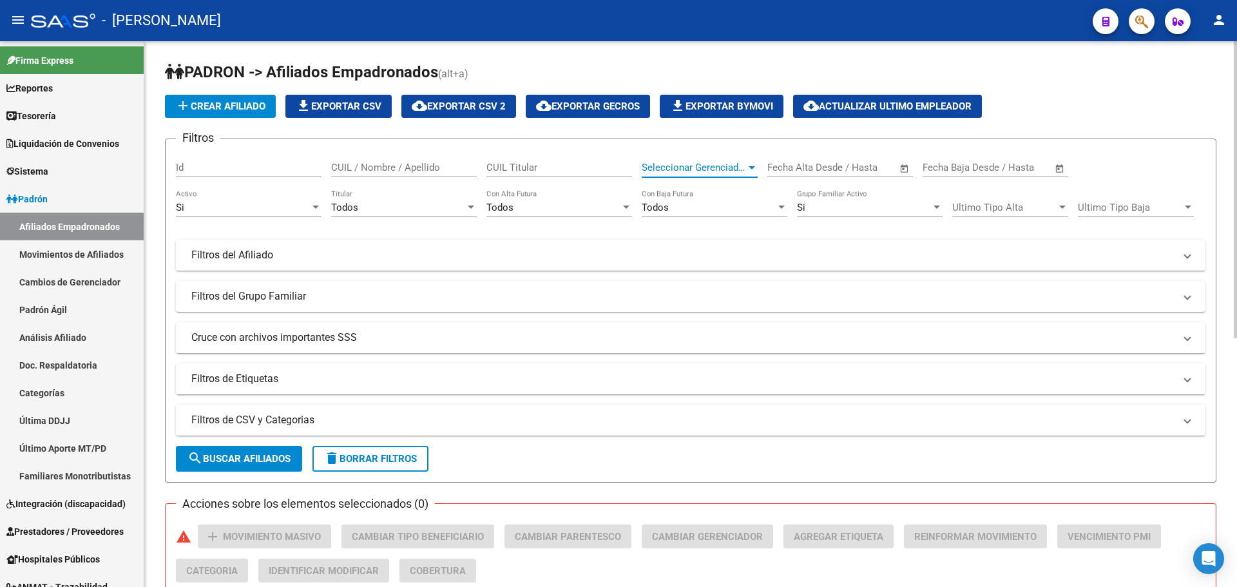
click at [746, 165] on div at bounding box center [752, 167] width 12 height 10
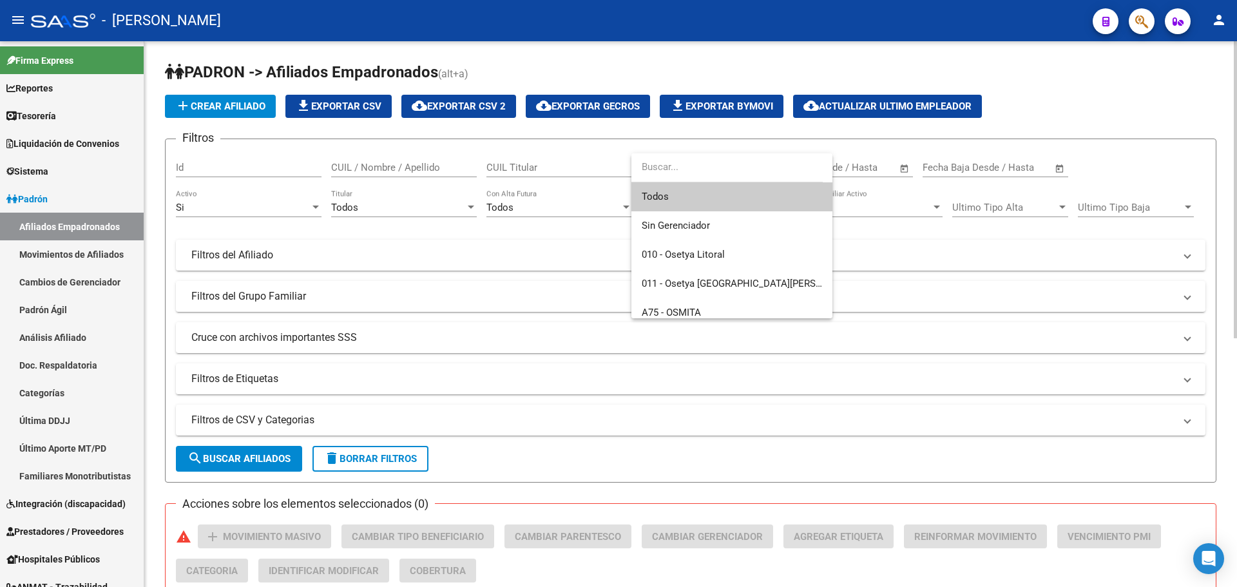
click at [746, 165] on input "dropdown search" at bounding box center [726, 167] width 191 height 29
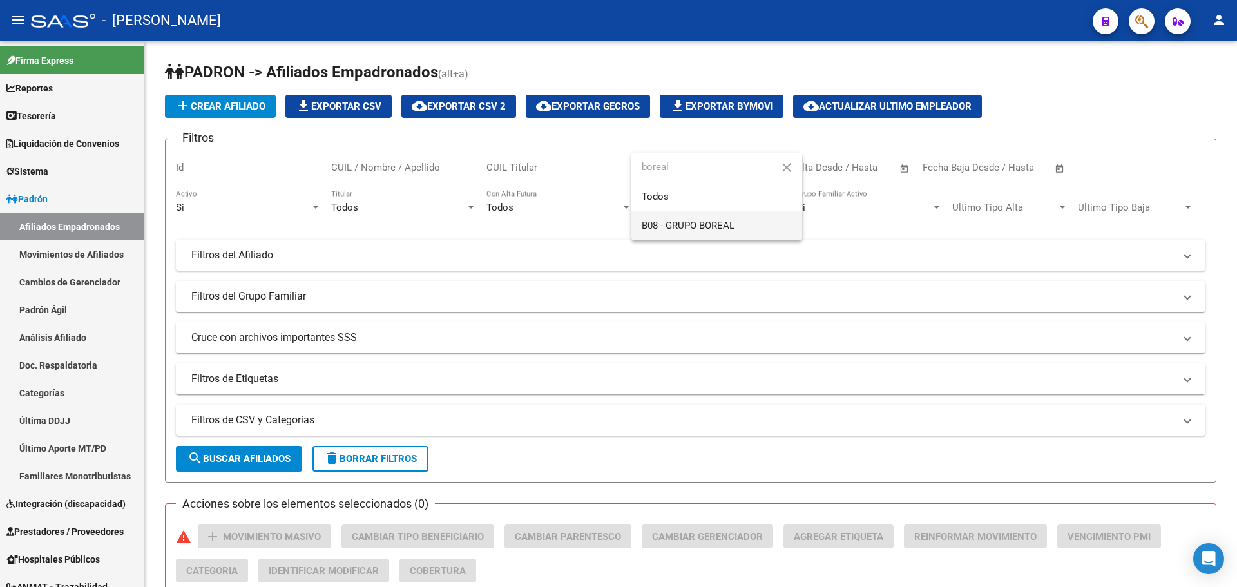
type input "boreal"
click at [771, 229] on span "B08 - GRUPO BOREAL" at bounding box center [716, 225] width 150 height 29
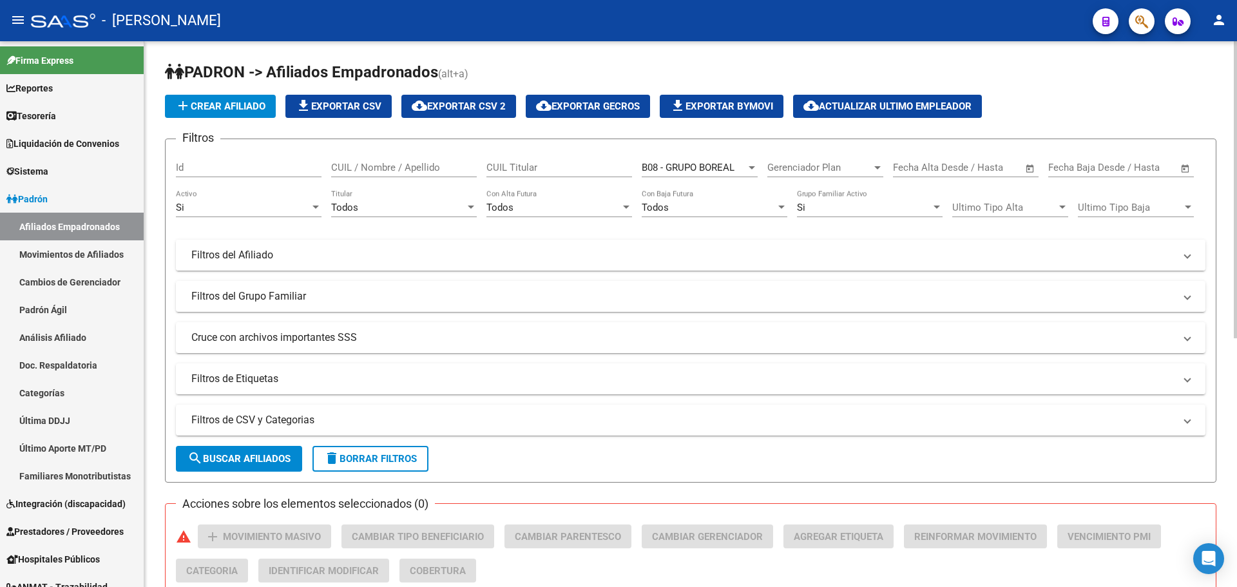
click at [515, 257] on mat-panel-title "Filtros del Afiliado" at bounding box center [682, 255] width 983 height 14
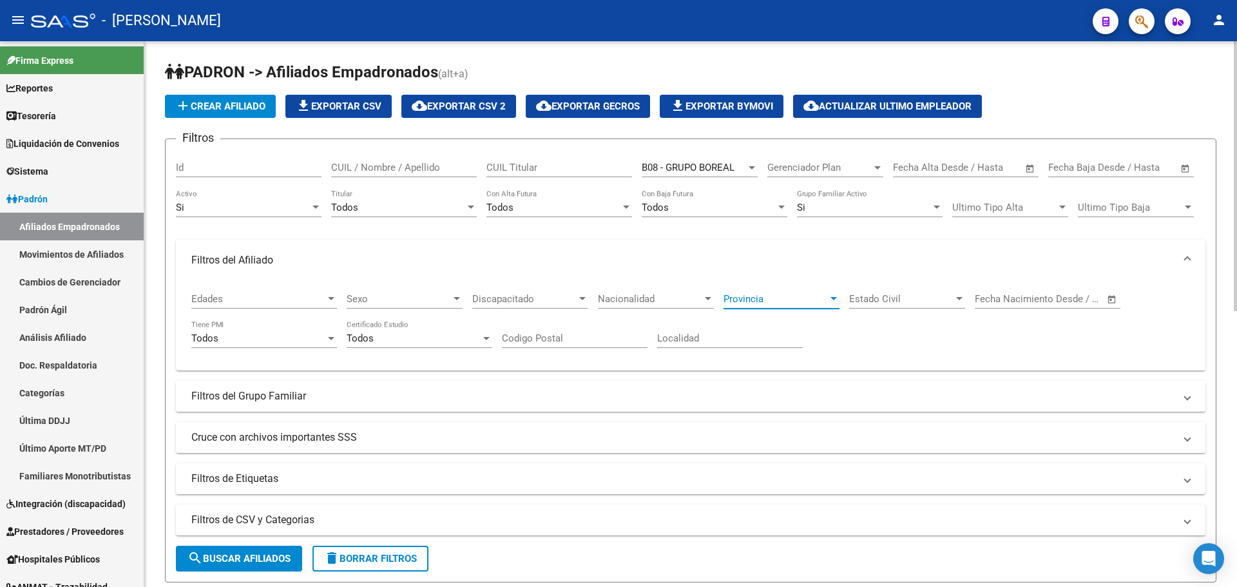
click at [835, 301] on div at bounding box center [834, 299] width 12 height 10
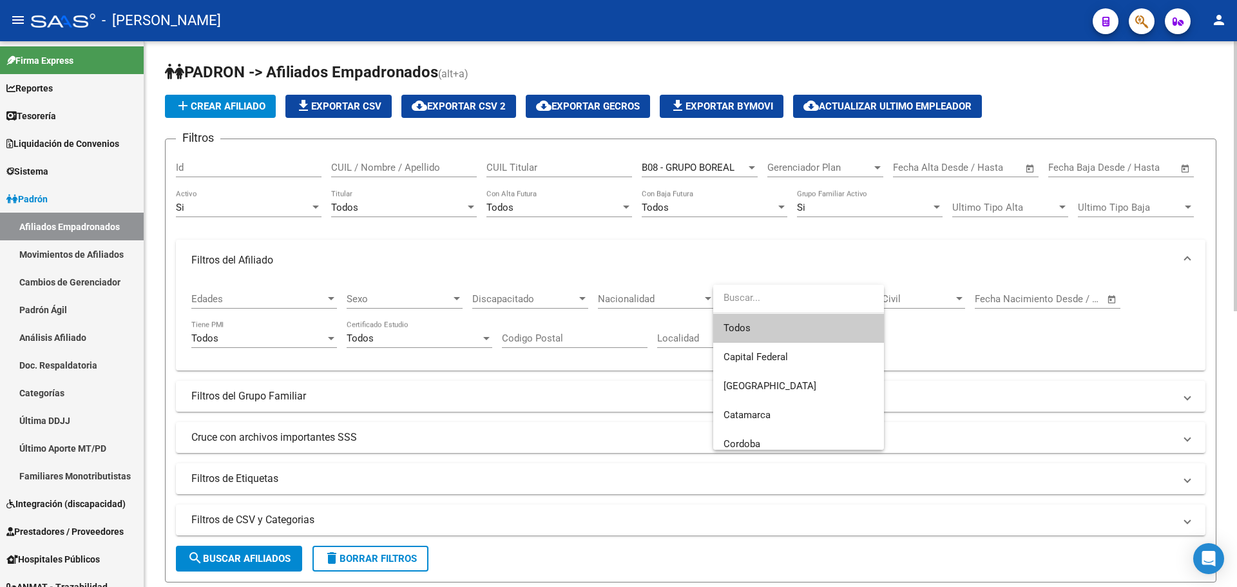
type input "s"
type input "e"
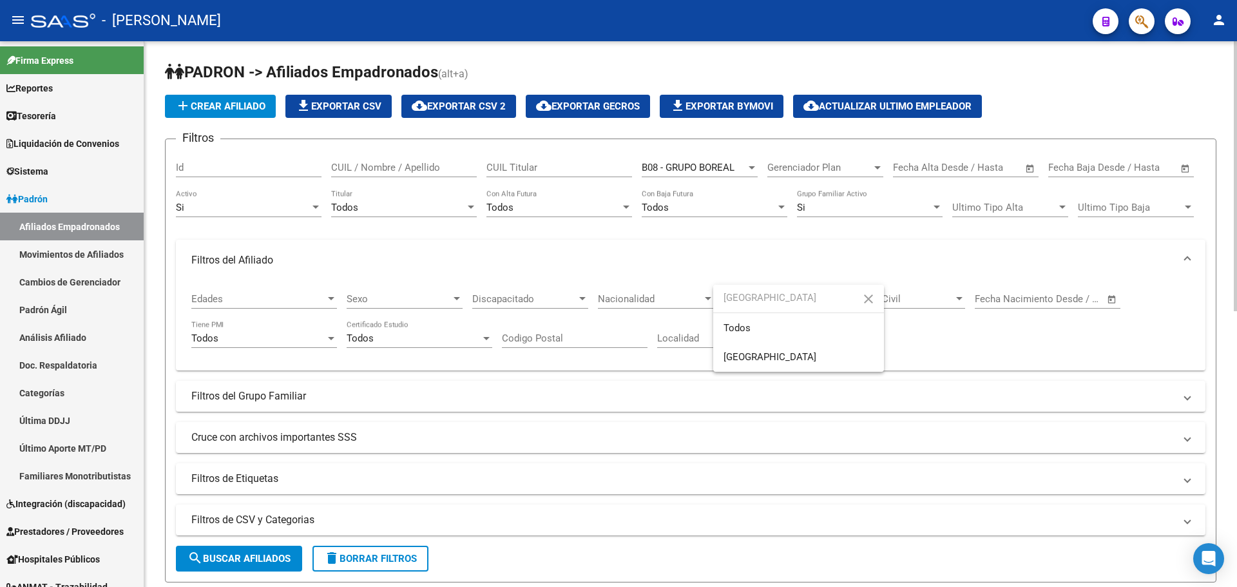
type input "[GEOGRAPHIC_DATA]"
click at [764, 321] on div "Localidad" at bounding box center [730, 334] width 146 height 28
click at [818, 296] on div "Todos" at bounding box center [775, 299] width 104 height 12
type input "d"
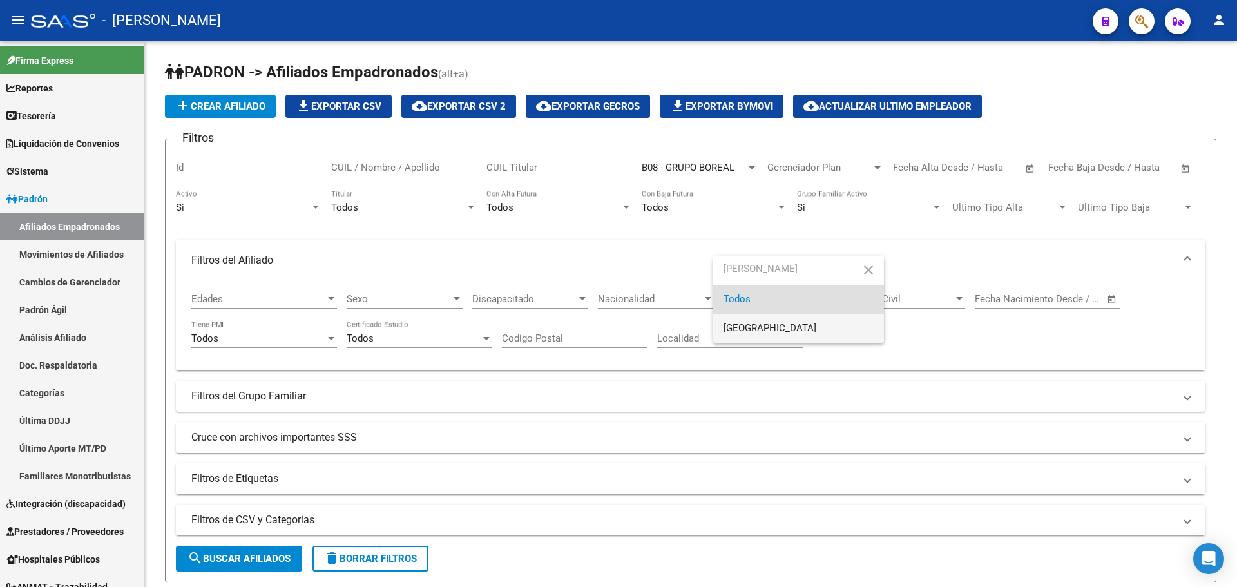
type input "[PERSON_NAME]"
click at [808, 322] on span "[GEOGRAPHIC_DATA]" at bounding box center [798, 328] width 150 height 29
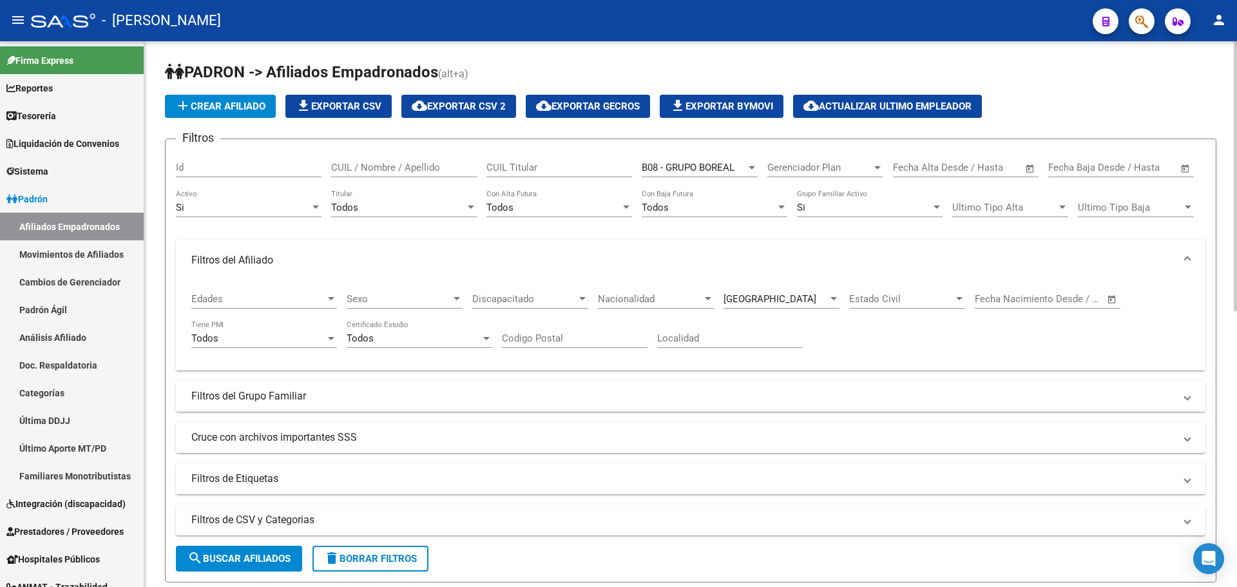
drag, startPoint x: 1231, startPoint y: 276, endPoint x: 1236, endPoint y: 319, distance: 43.5
click at [1236, 319] on div "PADRON -> Afiliados Empadronados (alt+a) add Crear Afiliado file_download Expor…" at bounding box center [692, 587] width 1096 height 1093
click at [240, 551] on button "search Buscar Afiliados" at bounding box center [239, 559] width 126 height 26
click at [253, 245] on mat-expansion-panel-header "Filtros del Afiliado" at bounding box center [690, 260] width 1029 height 41
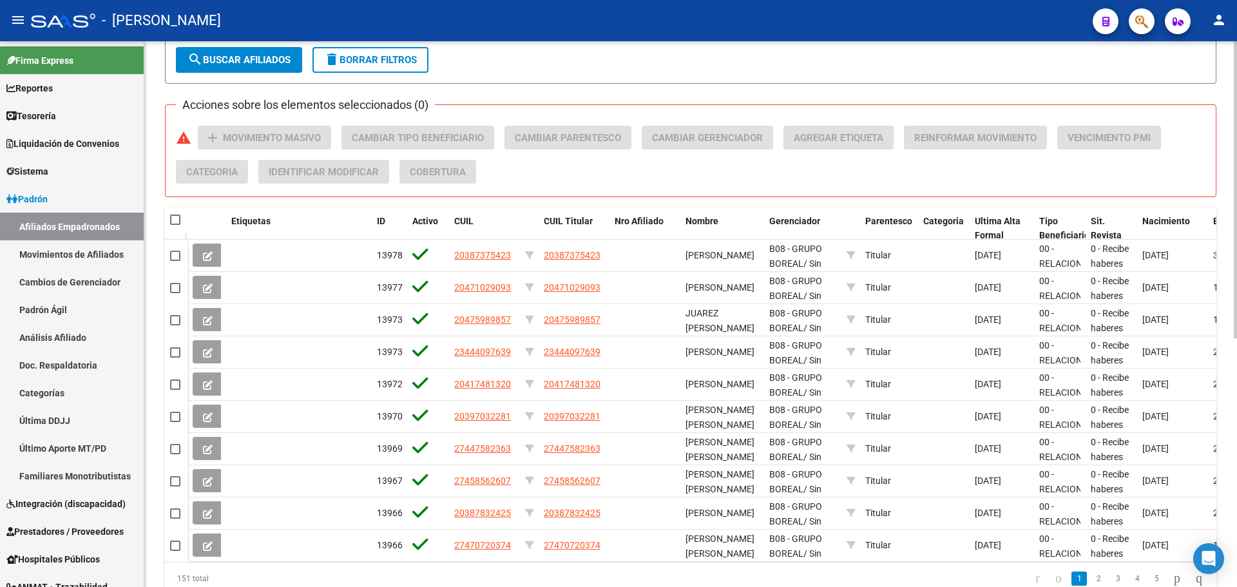
scroll to position [403, 0]
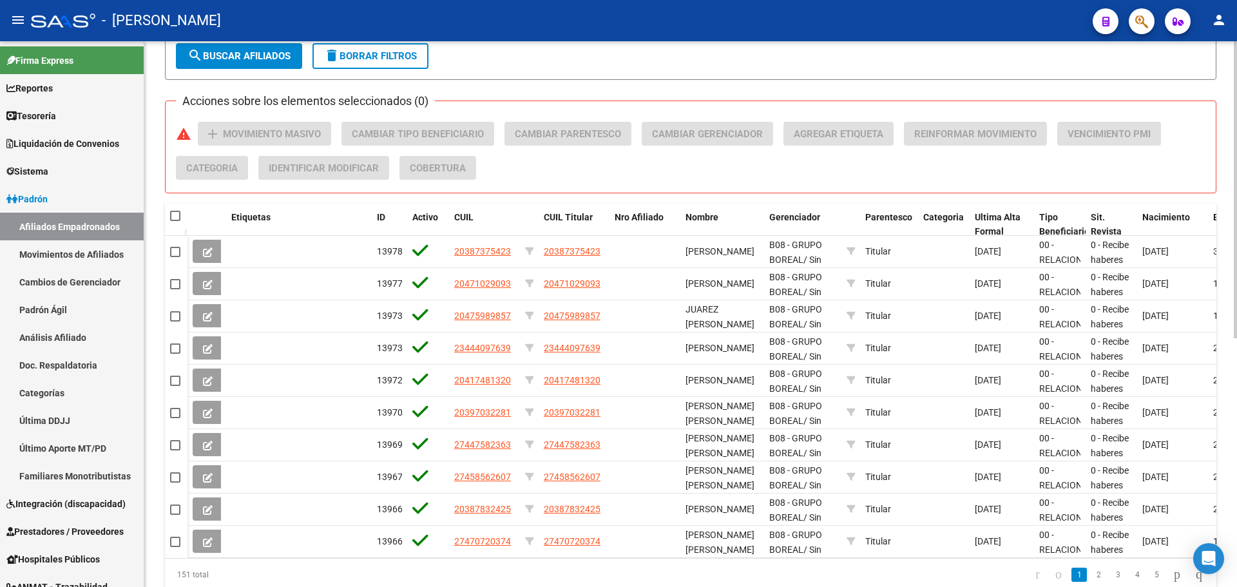
click at [1236, 508] on div at bounding box center [1234, 413] width 3 height 297
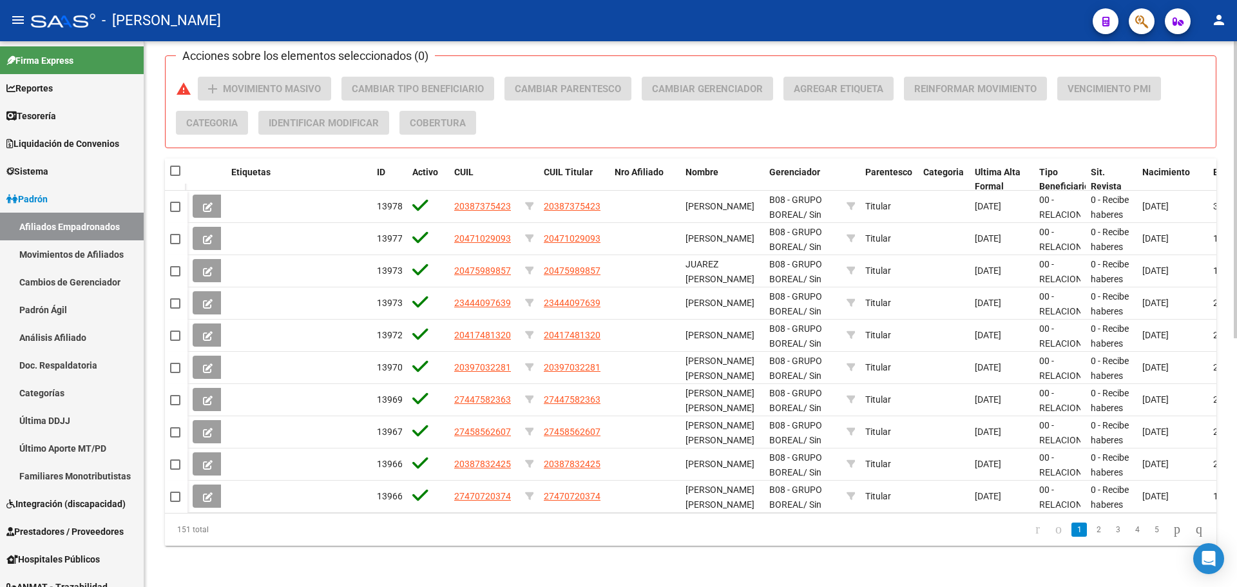
click at [1236, 421] on div at bounding box center [1234, 438] width 3 height 297
click at [1146, 528] on li "5" at bounding box center [1155, 529] width 19 height 22
click at [1148, 527] on link "5" at bounding box center [1155, 529] width 15 height 14
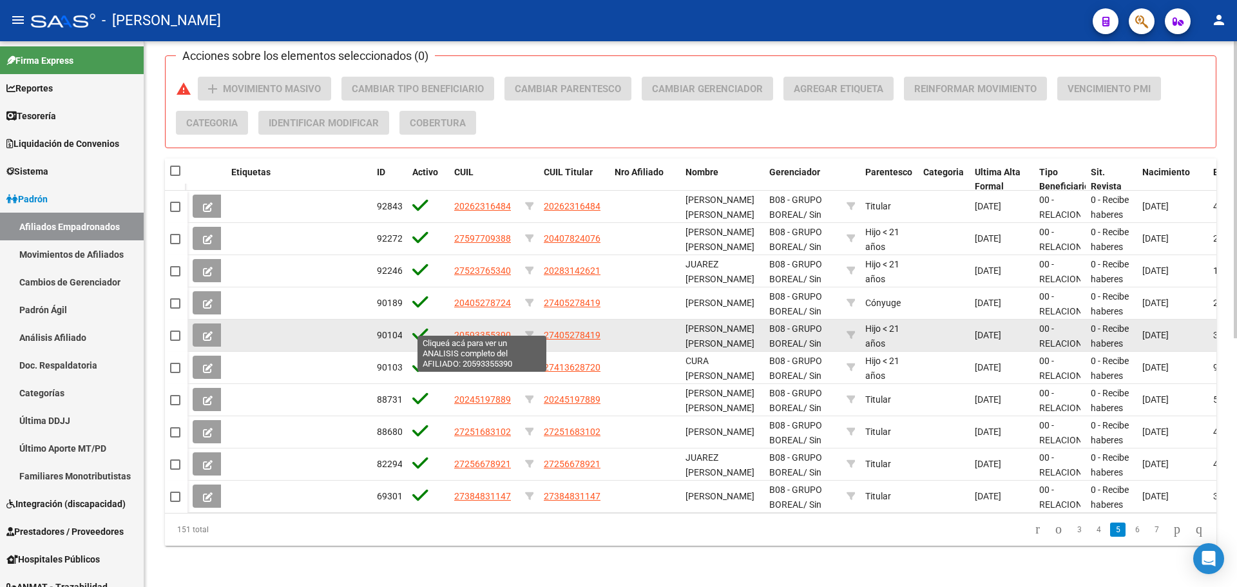
click at [477, 330] on span "20593355390" at bounding box center [482, 335] width 57 height 10
type textarea "20593355390"
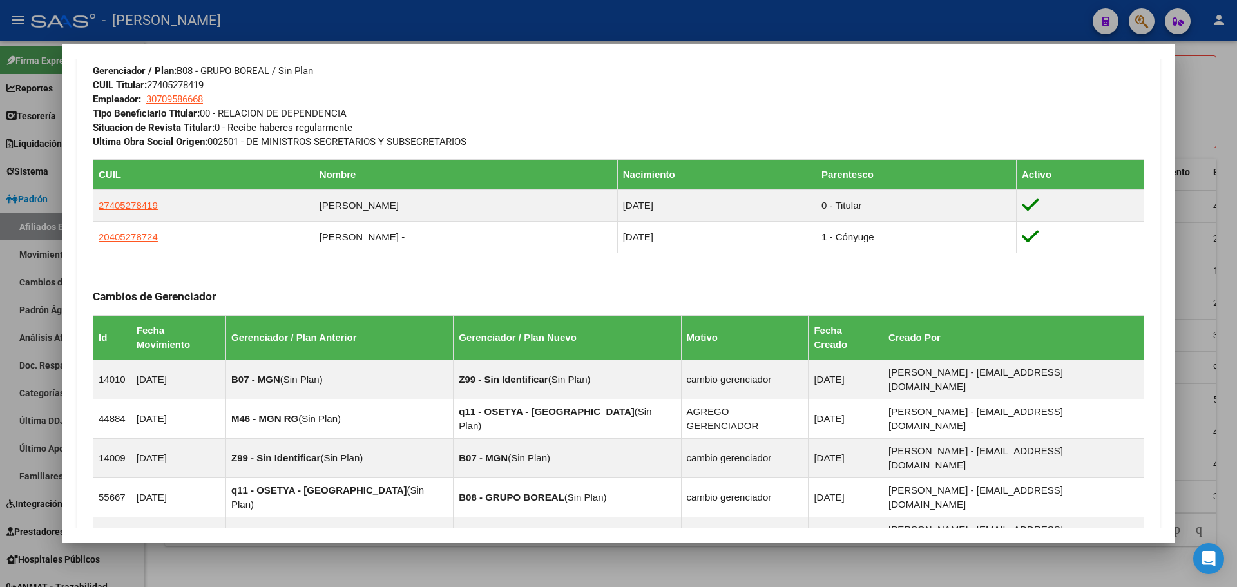
scroll to position [638, 0]
